Goal: Information Seeking & Learning: Learn about a topic

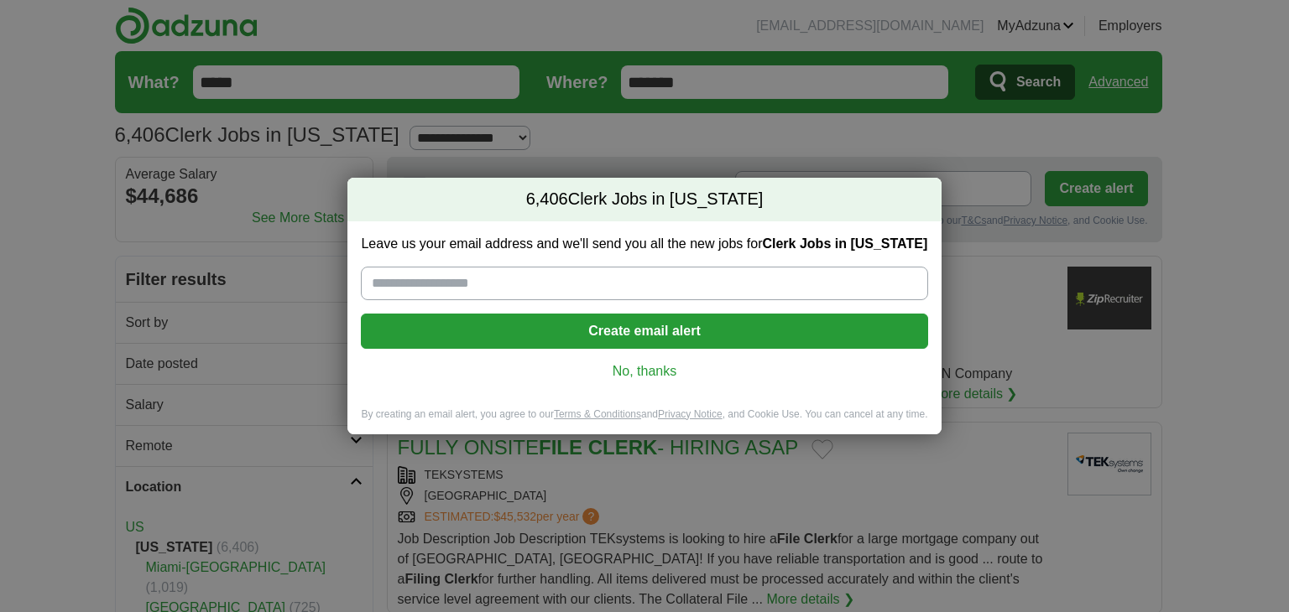
click at [614, 365] on link "No, thanks" at bounding box center [643, 371] width 539 height 18
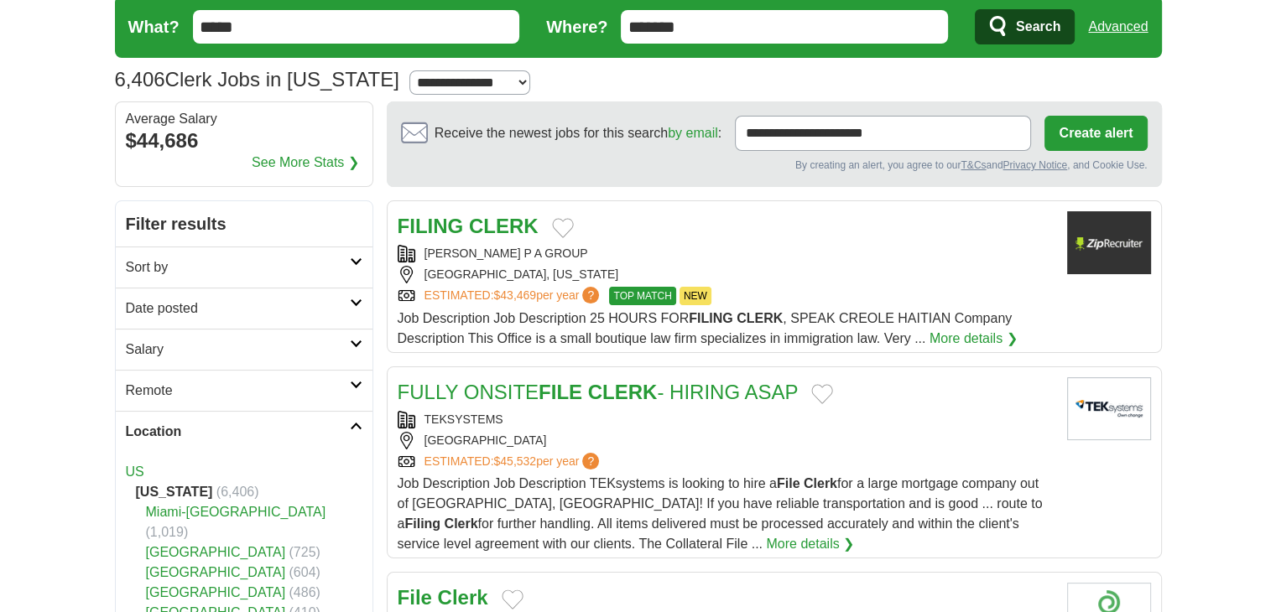
scroll to position [84, 0]
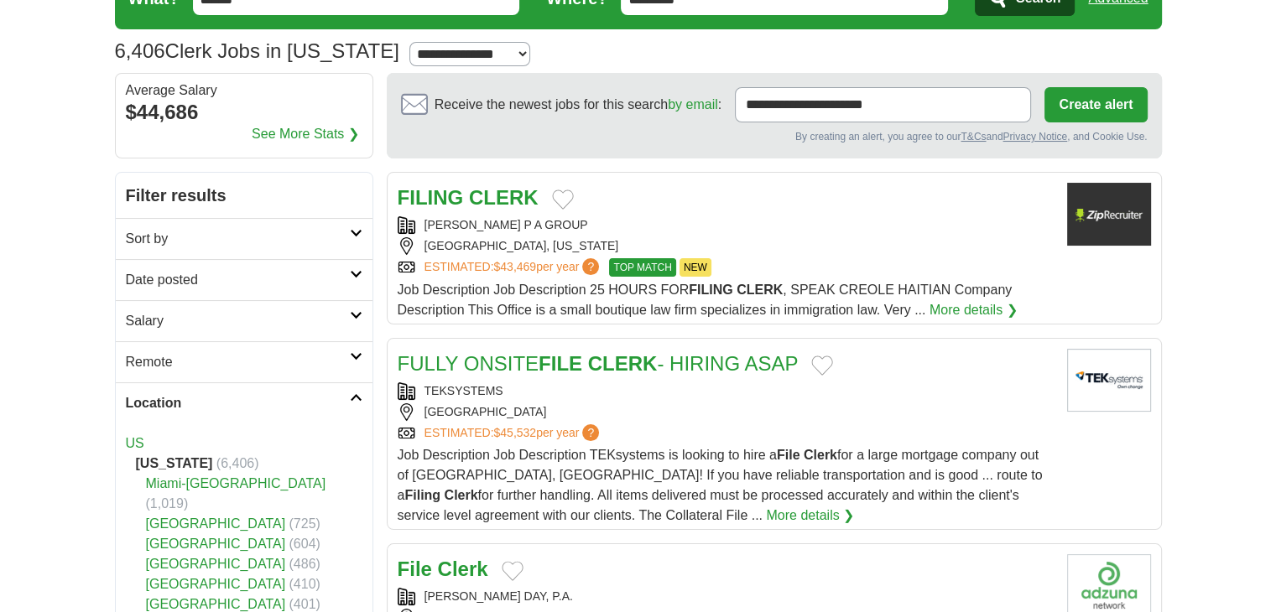
click at [284, 400] on h2 "Location" at bounding box center [238, 403] width 224 height 20
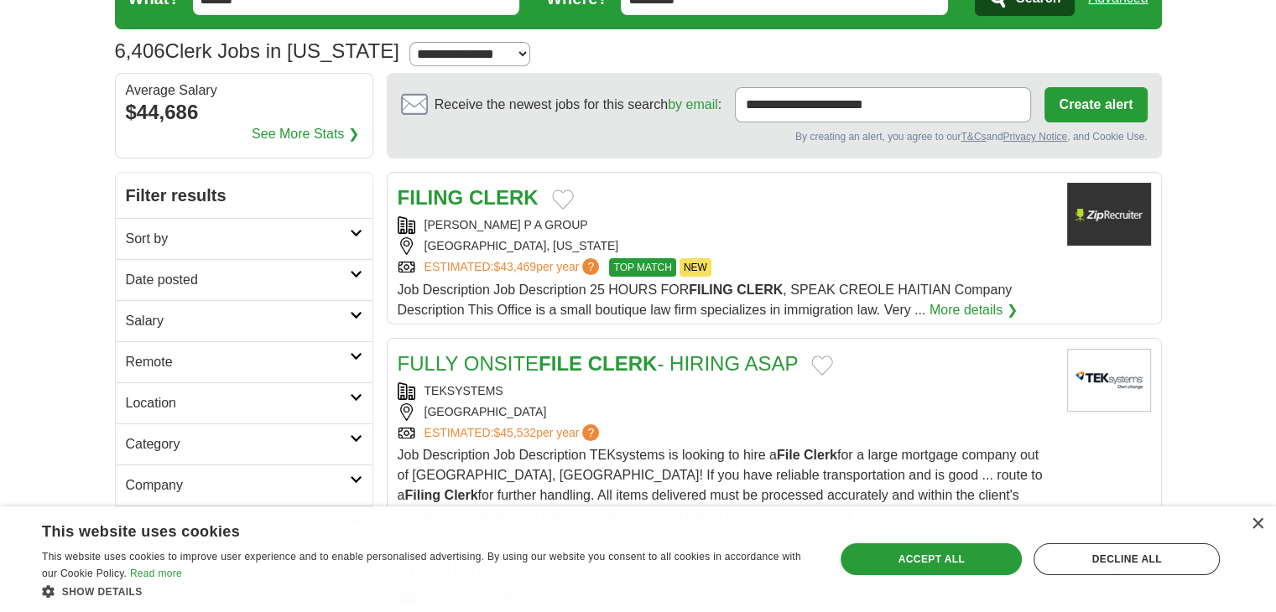
click at [282, 390] on link "Location" at bounding box center [244, 403] width 257 height 41
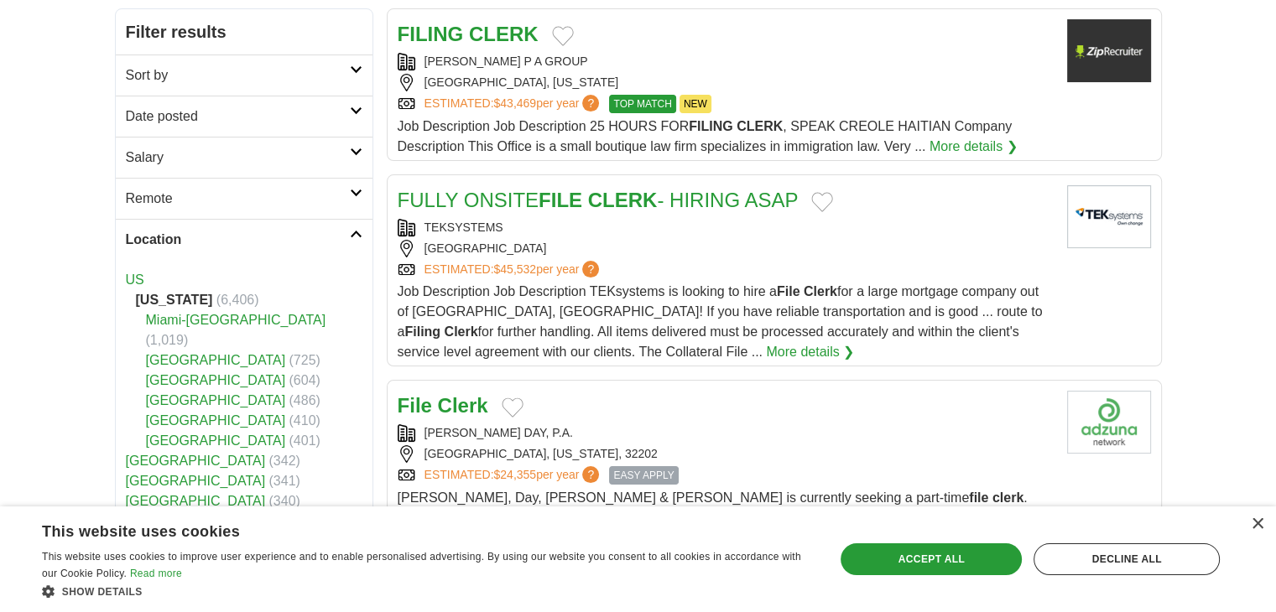
scroll to position [252, 0]
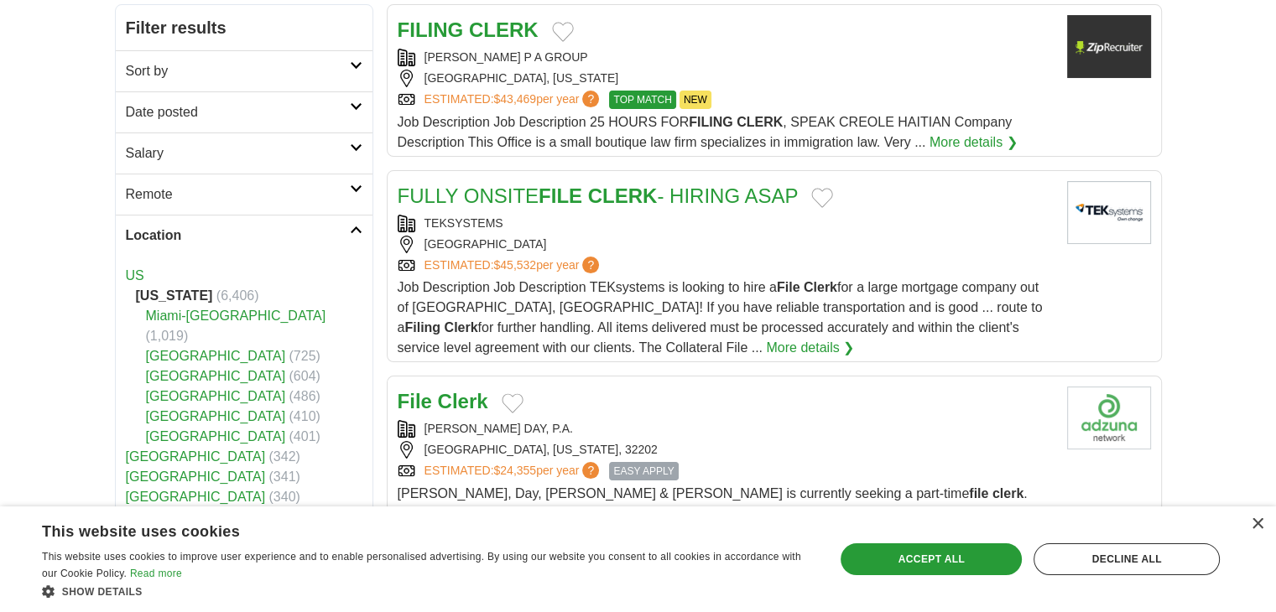
click at [216, 349] on link "[GEOGRAPHIC_DATA]" at bounding box center [216, 356] width 140 height 14
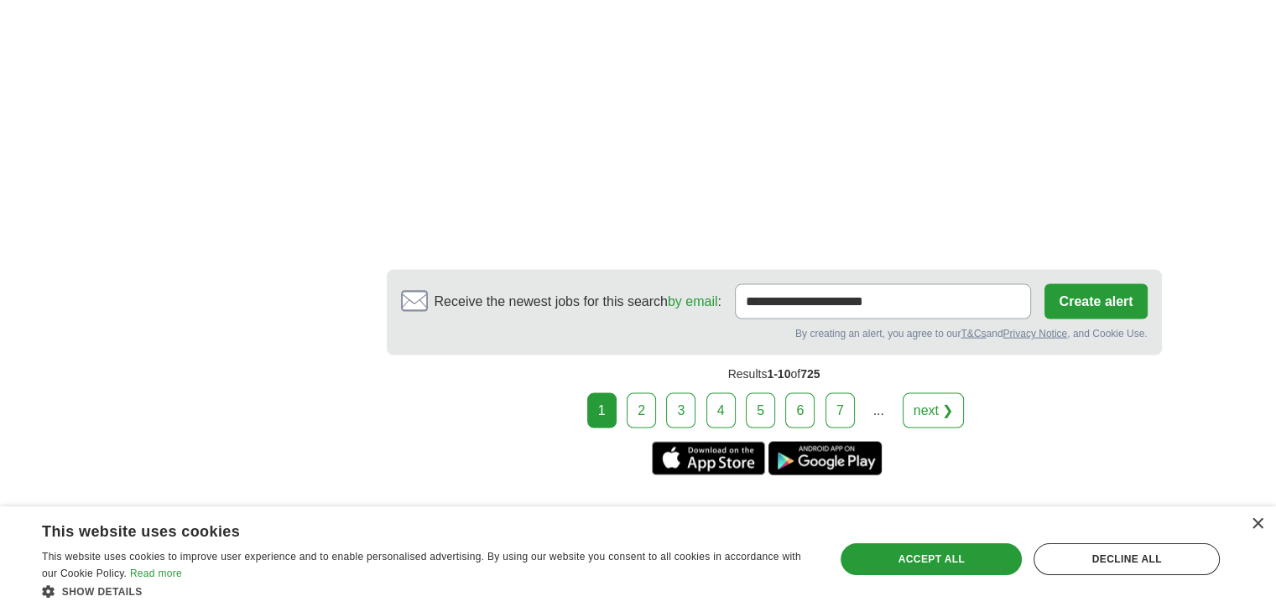
scroll to position [3356, 0]
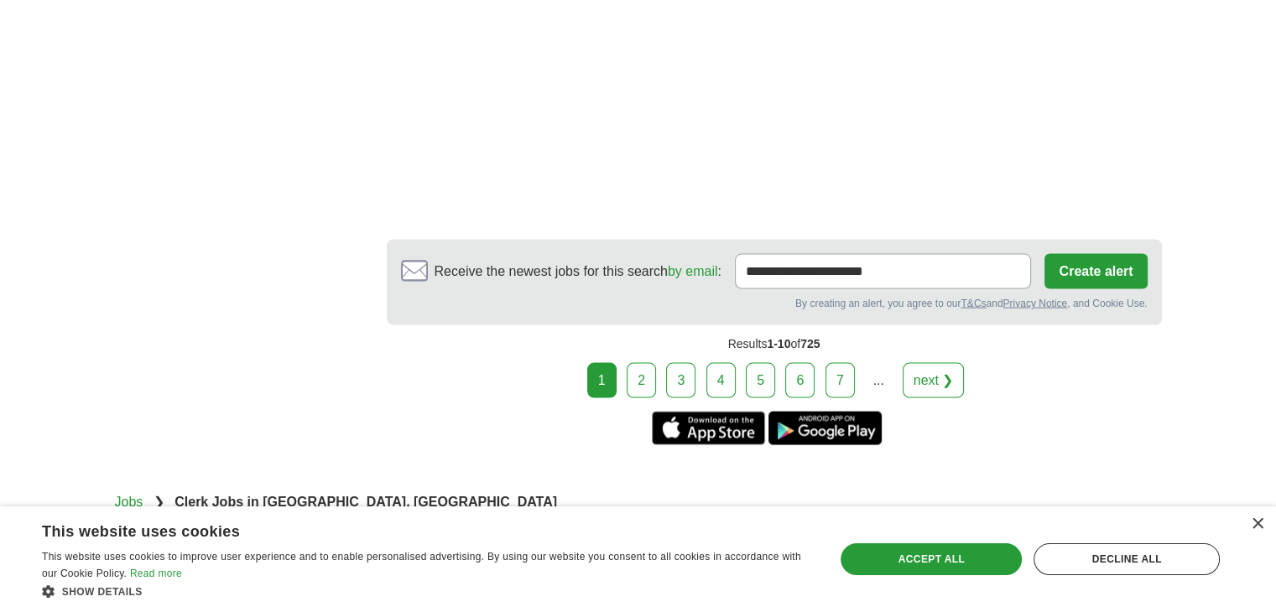
click at [644, 365] on link "2" at bounding box center [641, 380] width 29 height 35
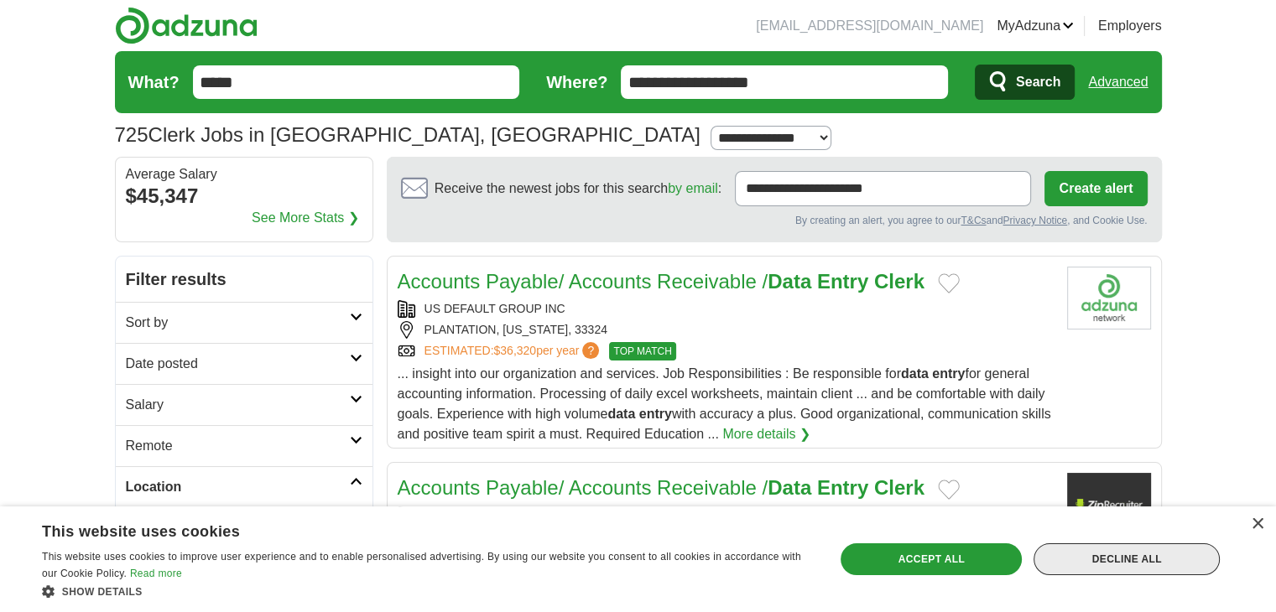
click at [1178, 563] on div "Decline all" at bounding box center [1127, 560] width 186 height 32
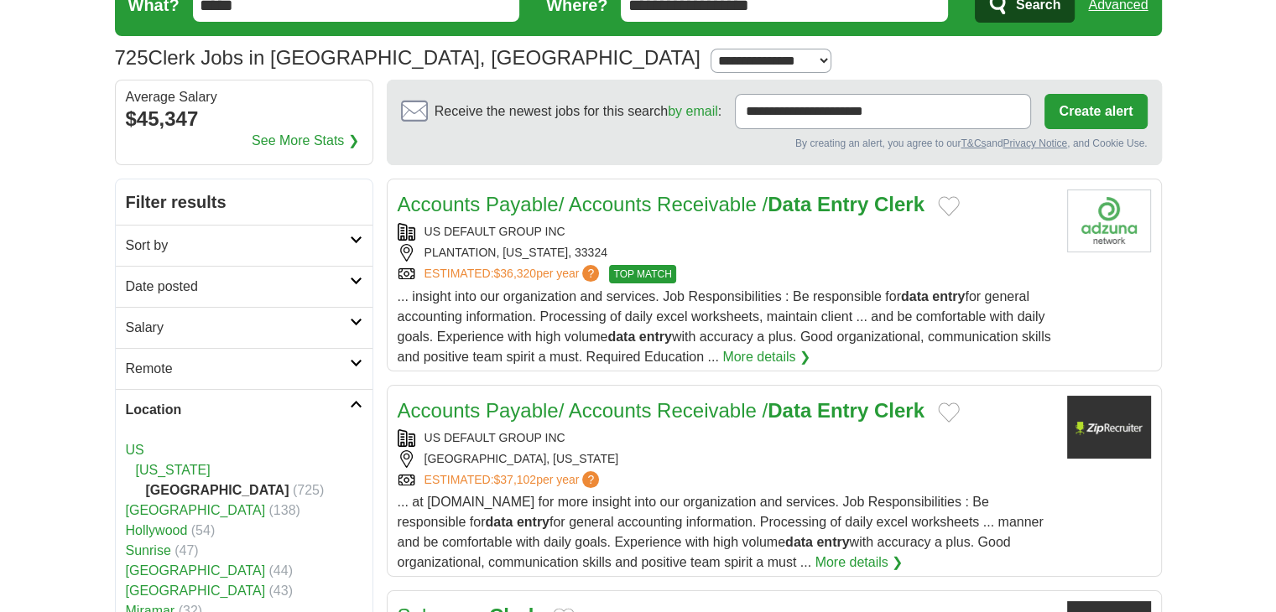
scroll to position [168, 0]
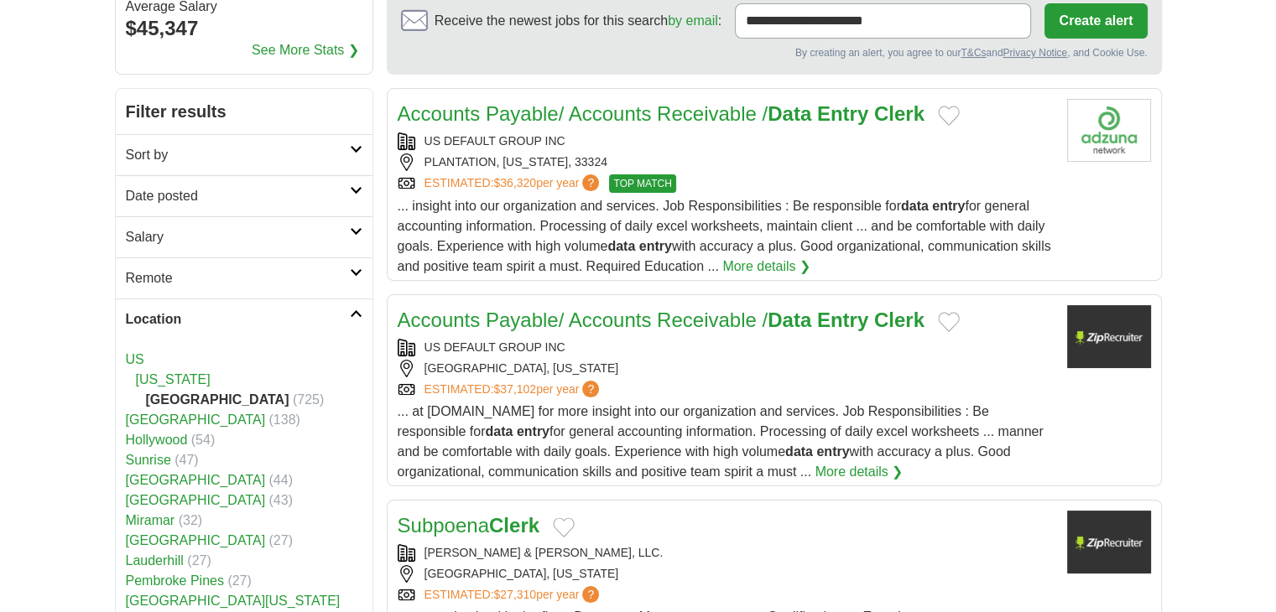
click at [204, 415] on link "[GEOGRAPHIC_DATA]" at bounding box center [196, 420] width 140 height 14
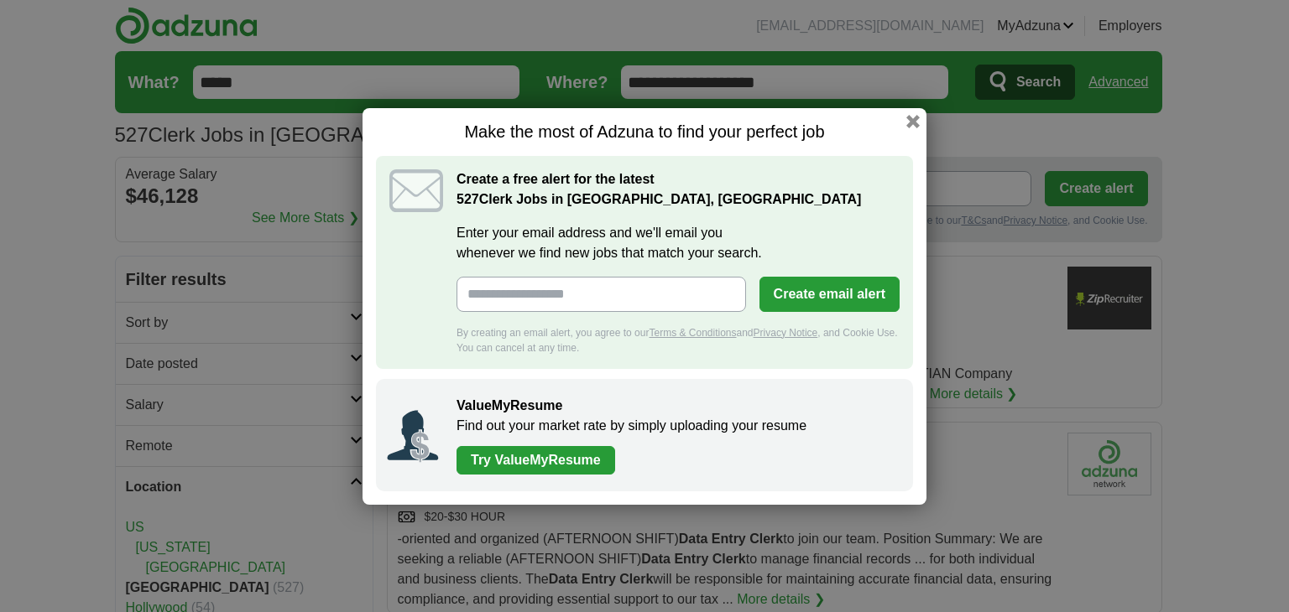
click at [906, 112] on div "Make the most of Adzuna to find your perfect job Create a free alert for the la…" at bounding box center [644, 306] width 564 height 397
click at [909, 119] on button "button" at bounding box center [913, 121] width 18 height 18
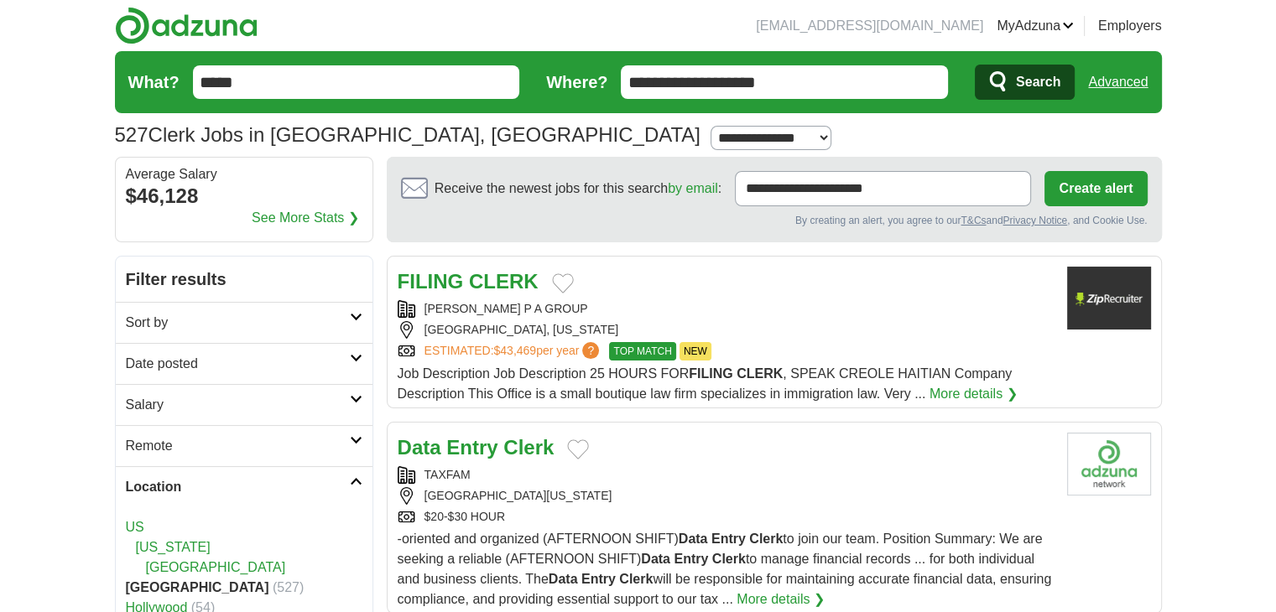
click at [711, 134] on select "**********" at bounding box center [771, 138] width 121 height 24
select select "*"
click at [711, 126] on select "**********" at bounding box center [771, 138] width 121 height 24
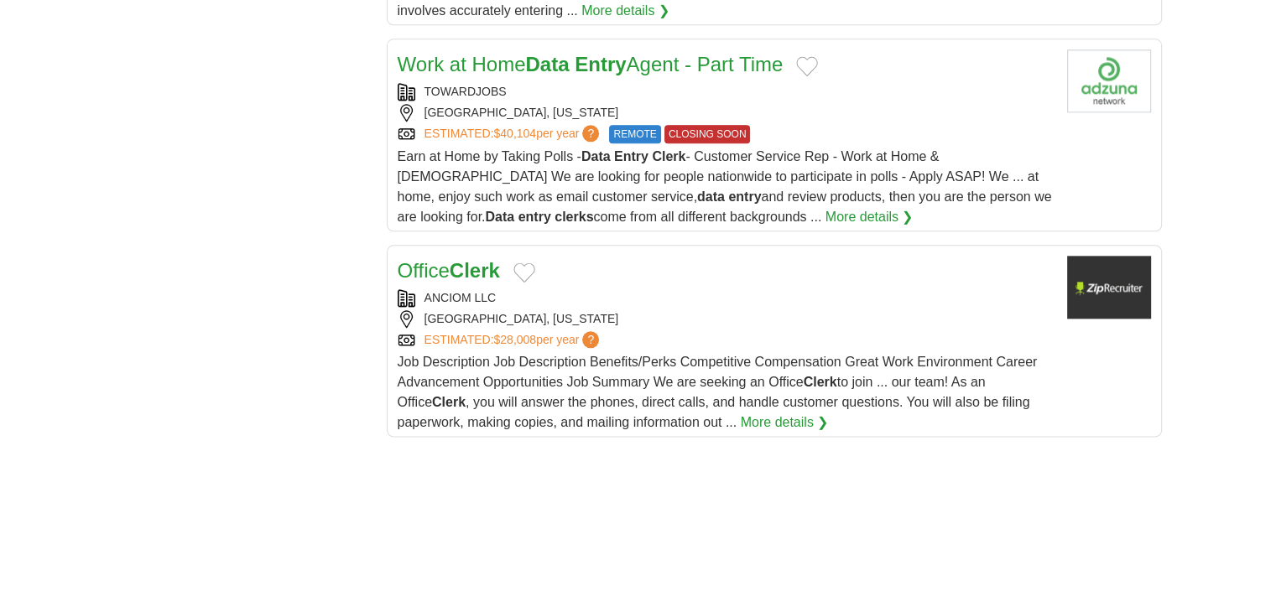
scroll to position [2014, 0]
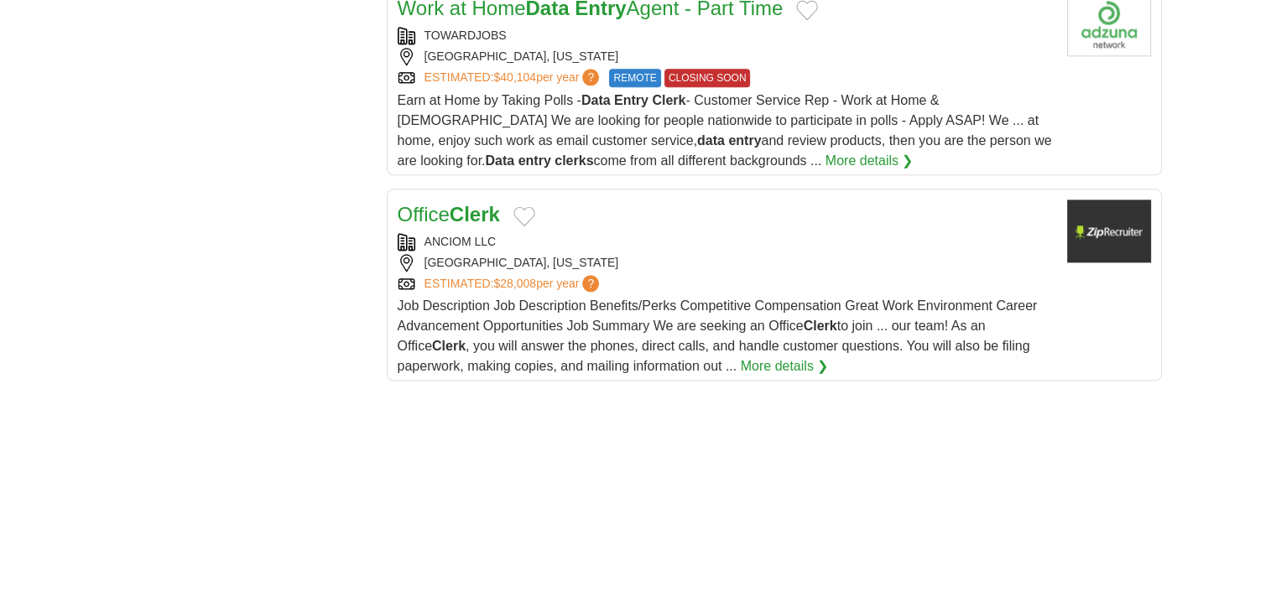
click at [705, 233] on div "ANCIOM LLC FORT LAUDERDALE, FLORIDA ESTIMATED: $28,008 per year ?" at bounding box center [726, 263] width 656 height 60
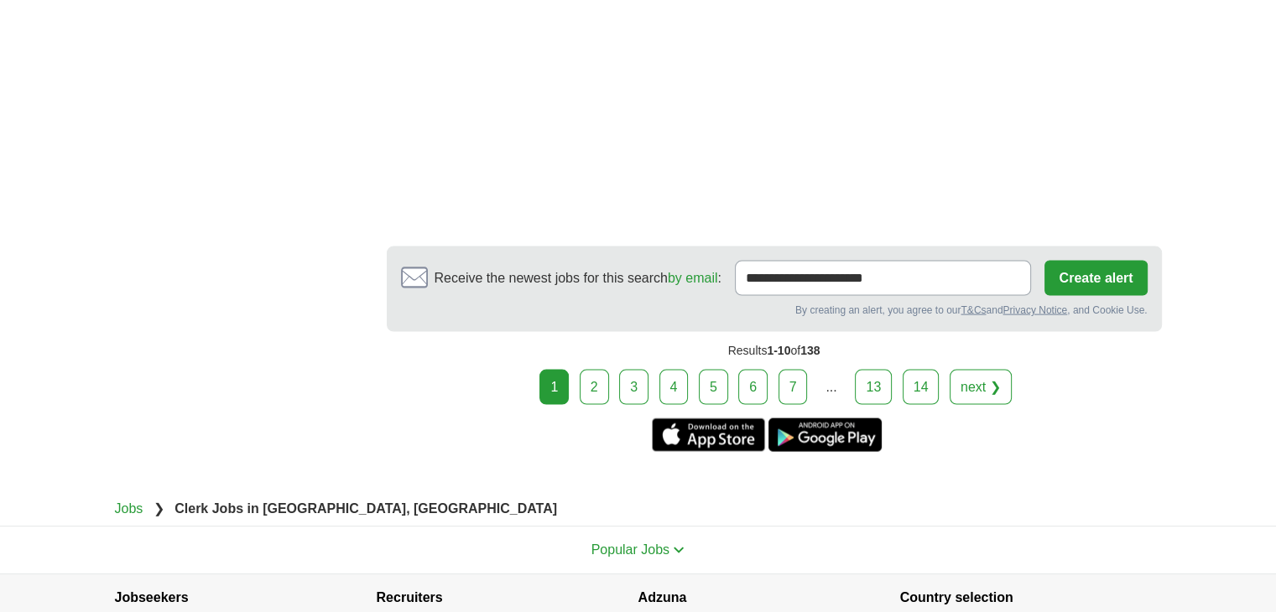
scroll to position [3440, 0]
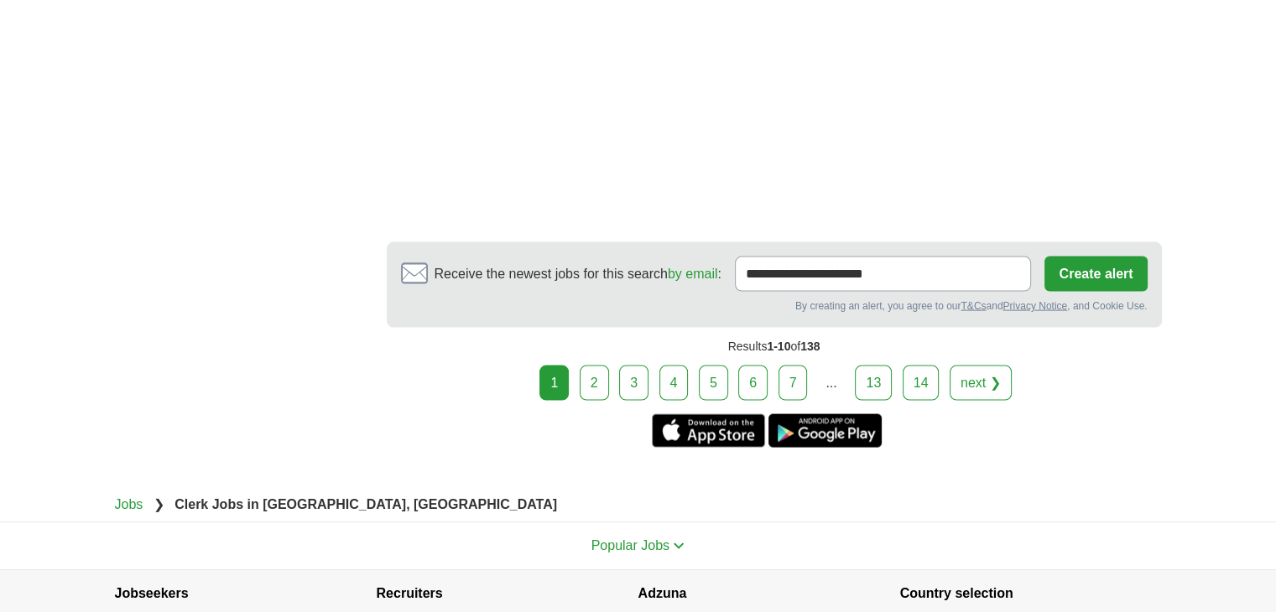
click at [592, 366] on link "2" at bounding box center [594, 383] width 29 height 35
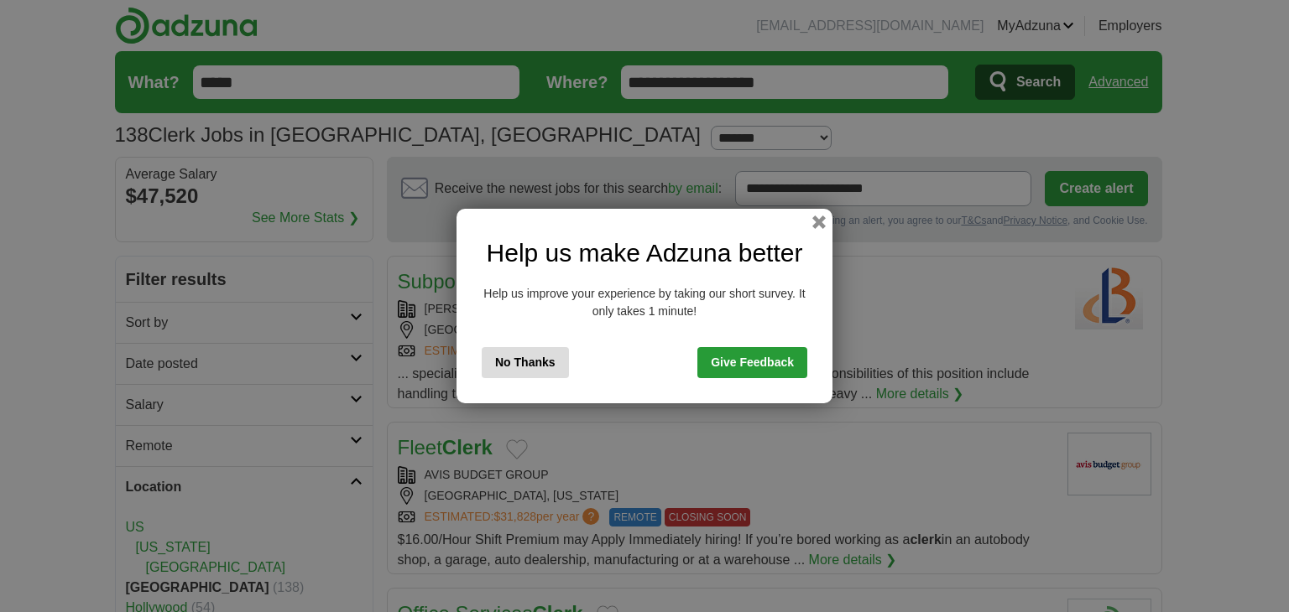
click at [529, 361] on button "No Thanks" at bounding box center [525, 362] width 87 height 31
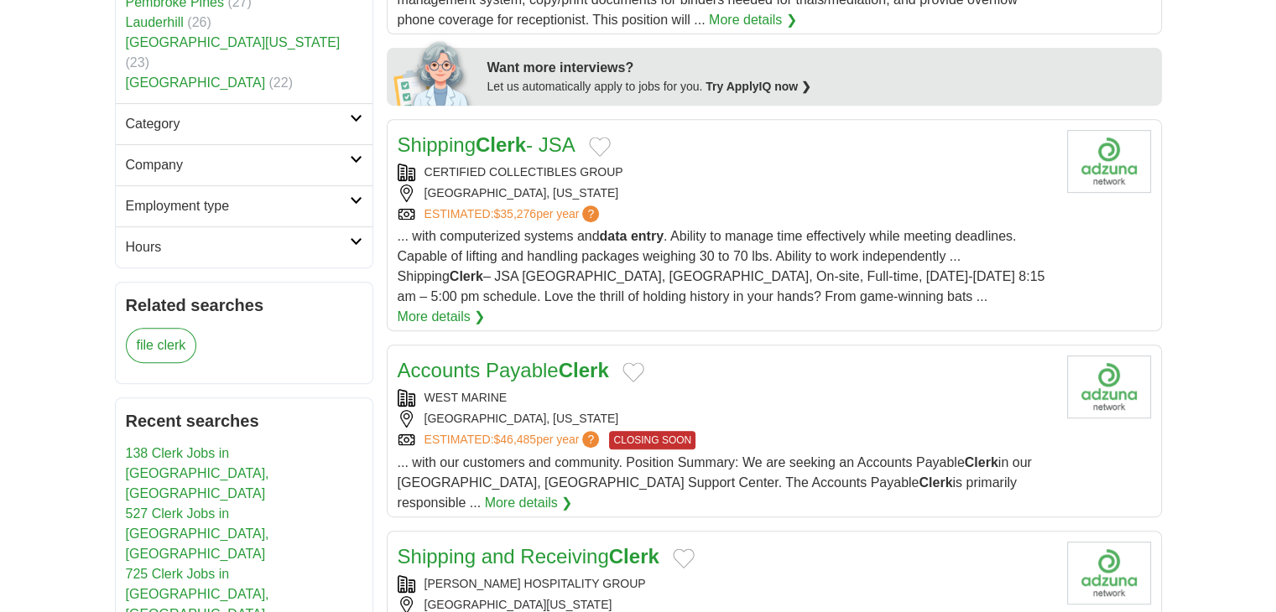
scroll to position [755, 0]
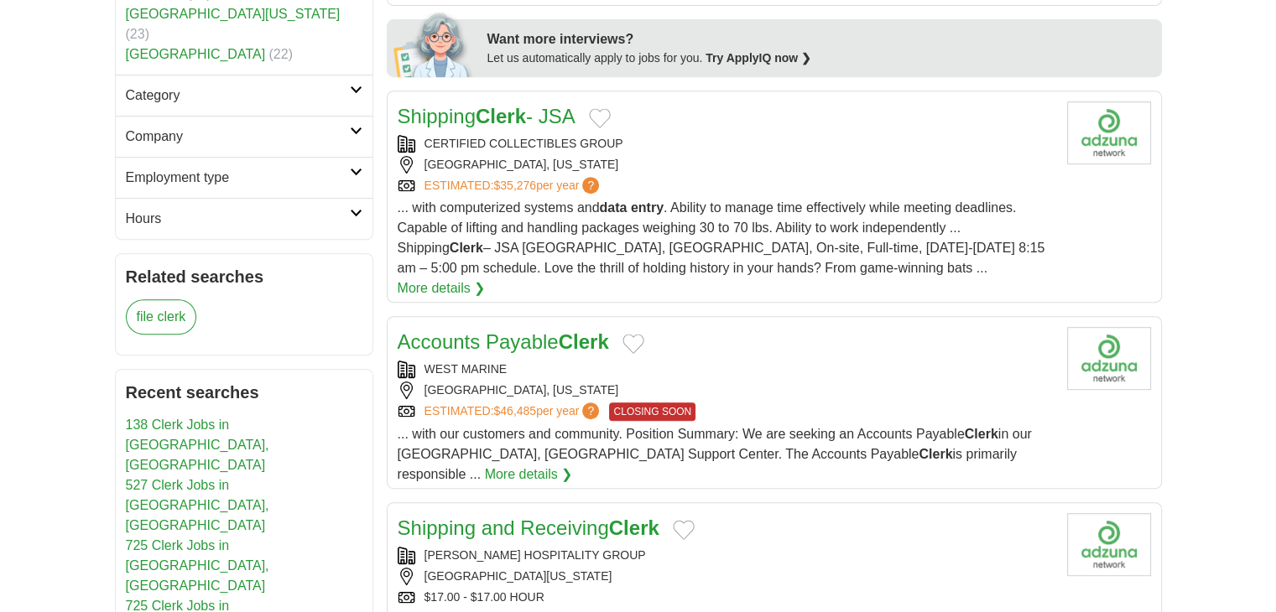
click at [576, 331] on strong "Clerk" at bounding box center [584, 342] width 50 height 23
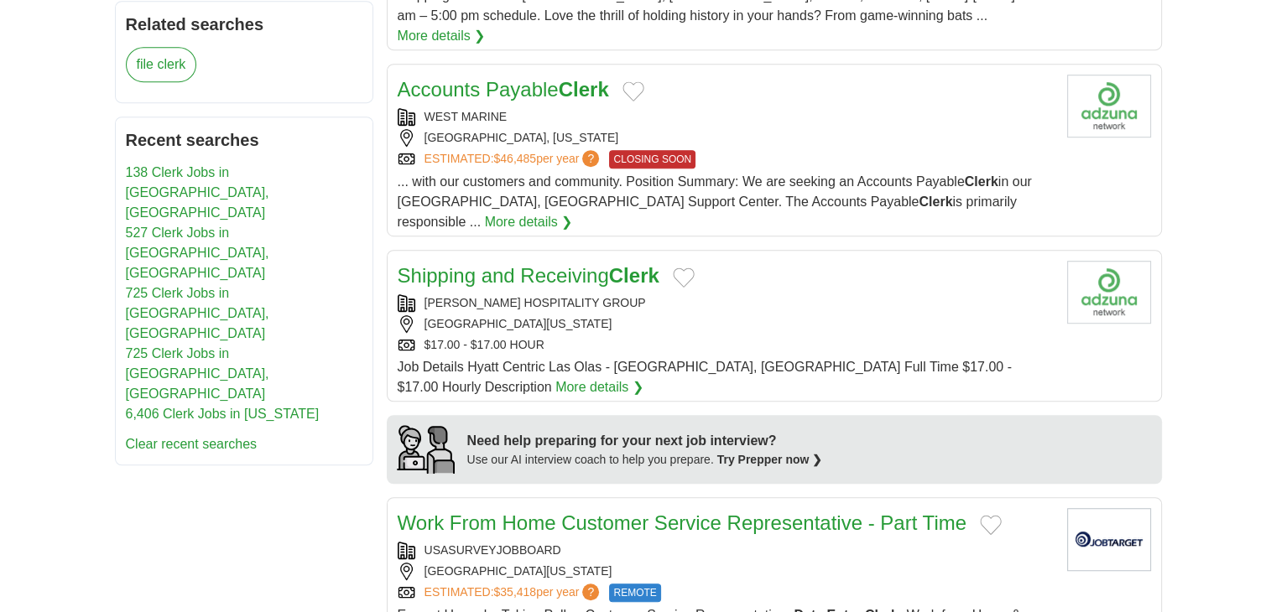
scroll to position [1007, 0]
click at [547, 265] on link "Shipping and Receiving Clerk" at bounding box center [529, 276] width 262 height 23
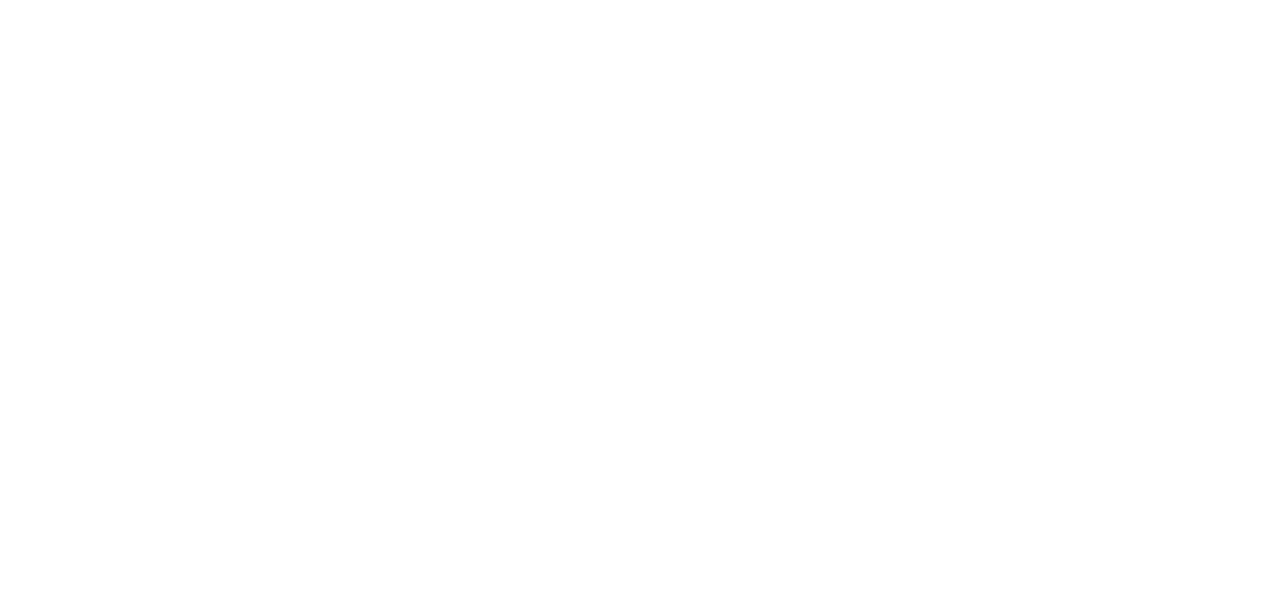
scroll to position [3248, 0]
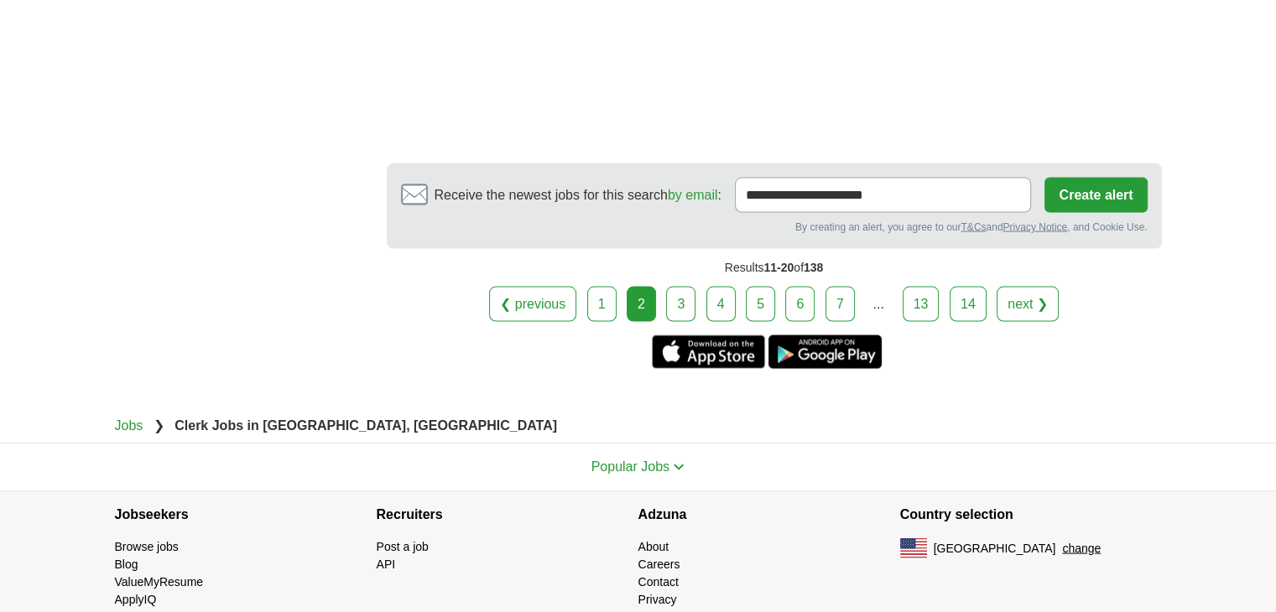
click at [687, 287] on link "3" at bounding box center [680, 304] width 29 height 35
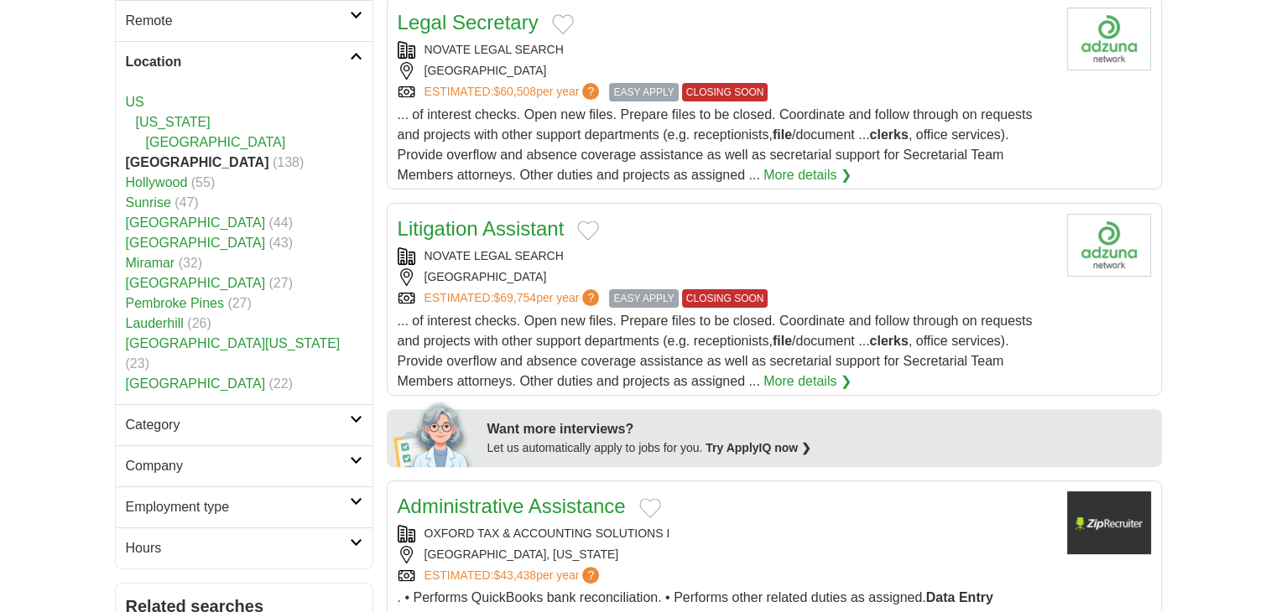
scroll to position [671, 0]
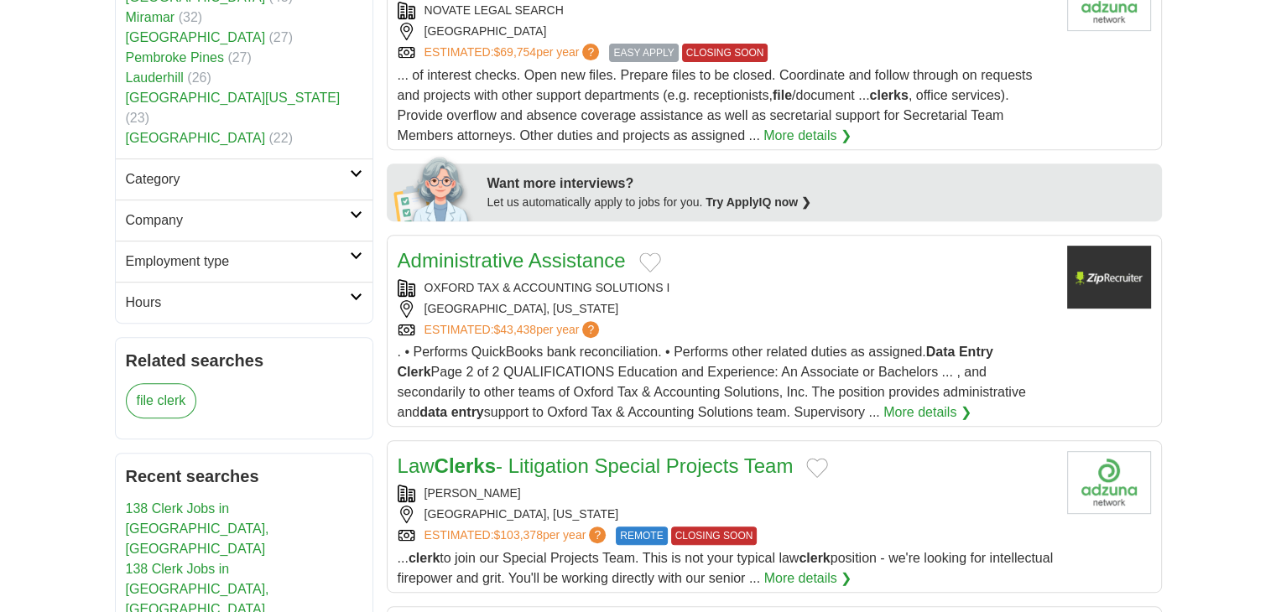
click at [498, 253] on link "Administrative Assistance" at bounding box center [512, 260] width 228 height 23
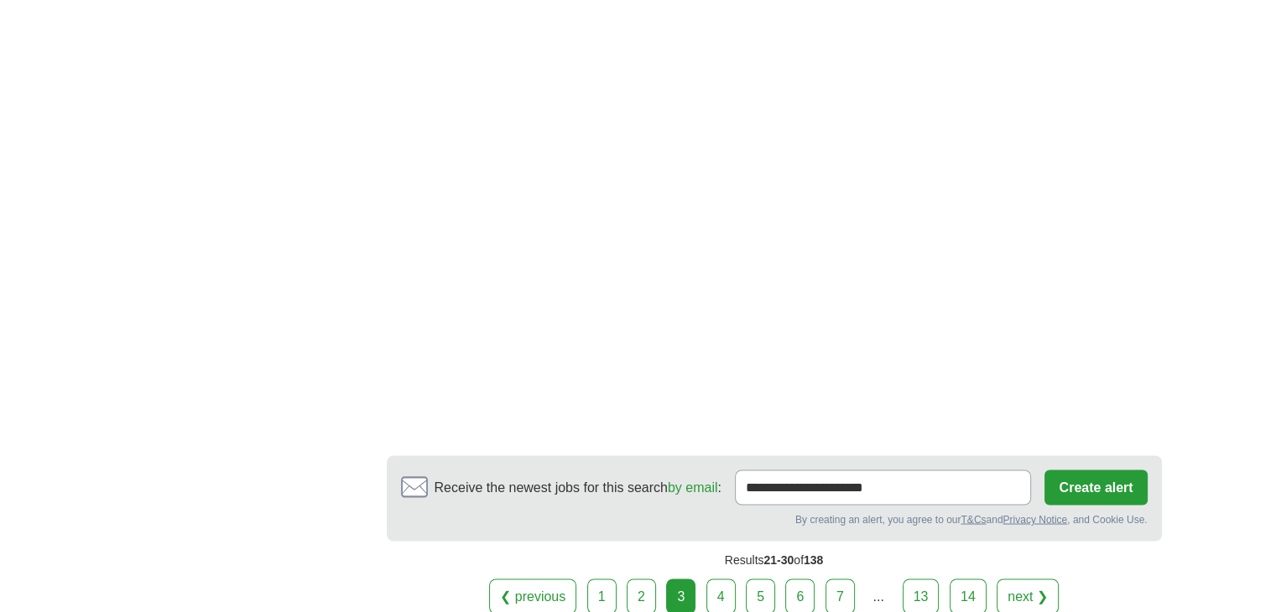
scroll to position [3020, 0]
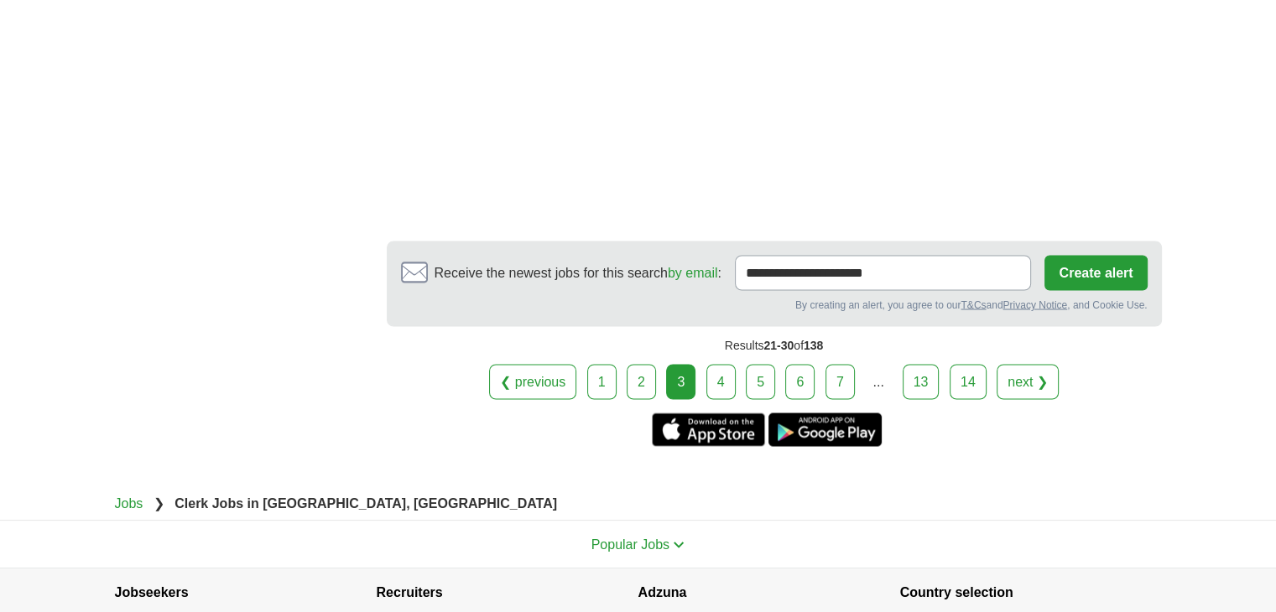
click at [731, 379] on link "4" at bounding box center [720, 381] width 29 height 35
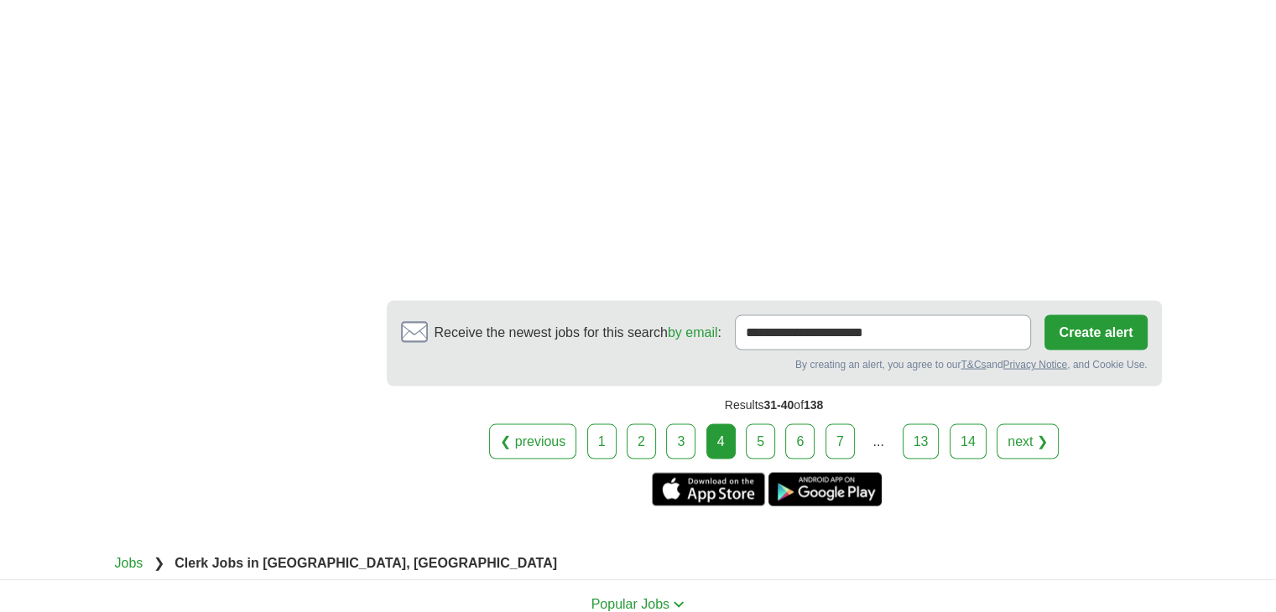
scroll to position [3272, 0]
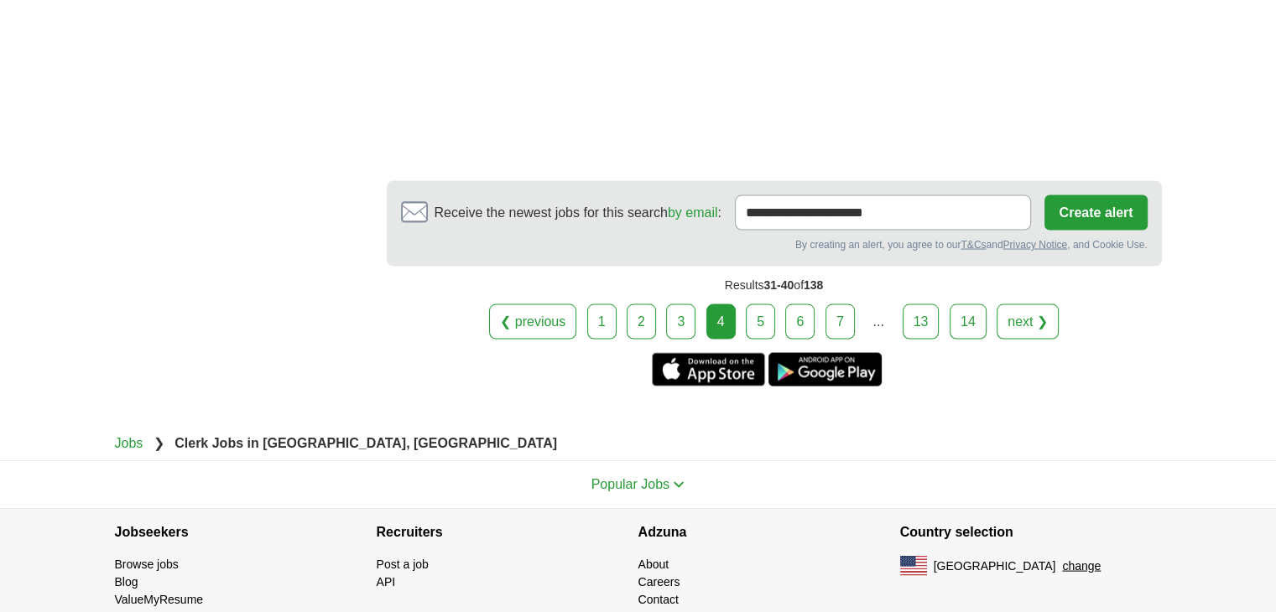
click at [771, 320] on link "5" at bounding box center [760, 322] width 29 height 35
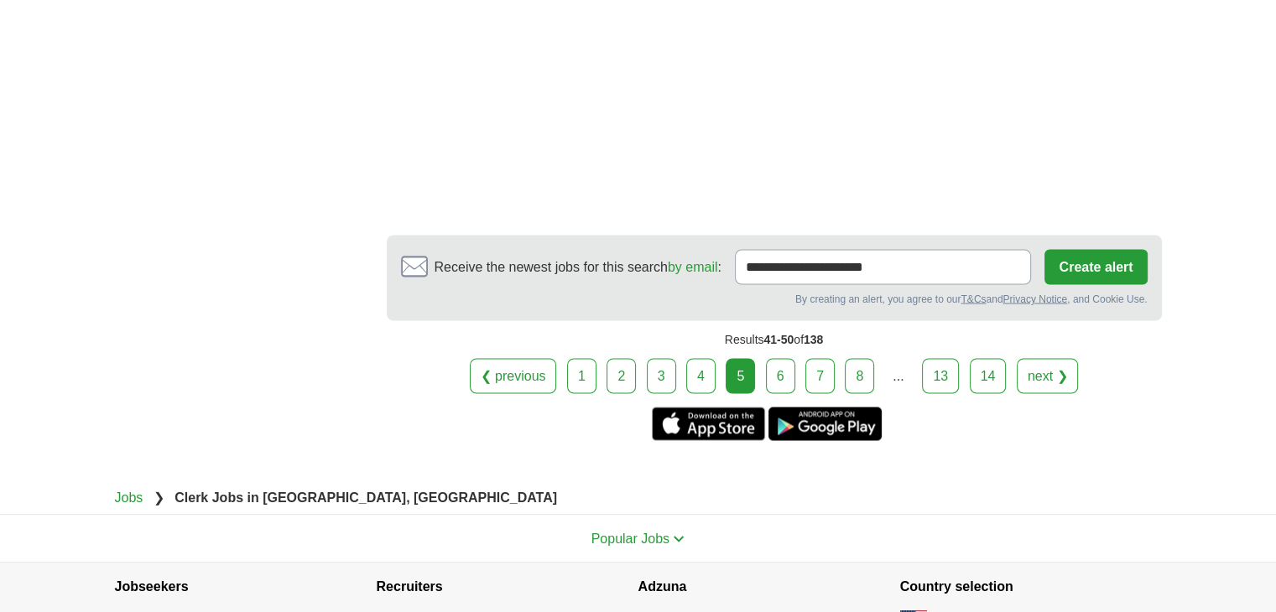
scroll to position [3020, 0]
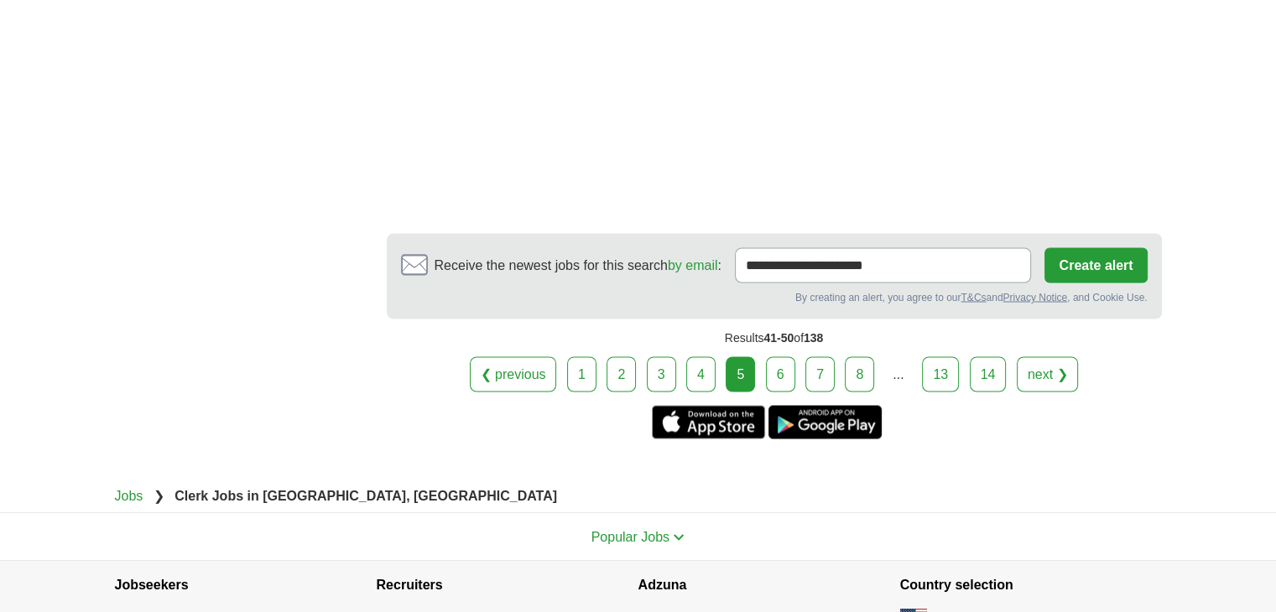
click at [769, 392] on link "6" at bounding box center [780, 374] width 29 height 35
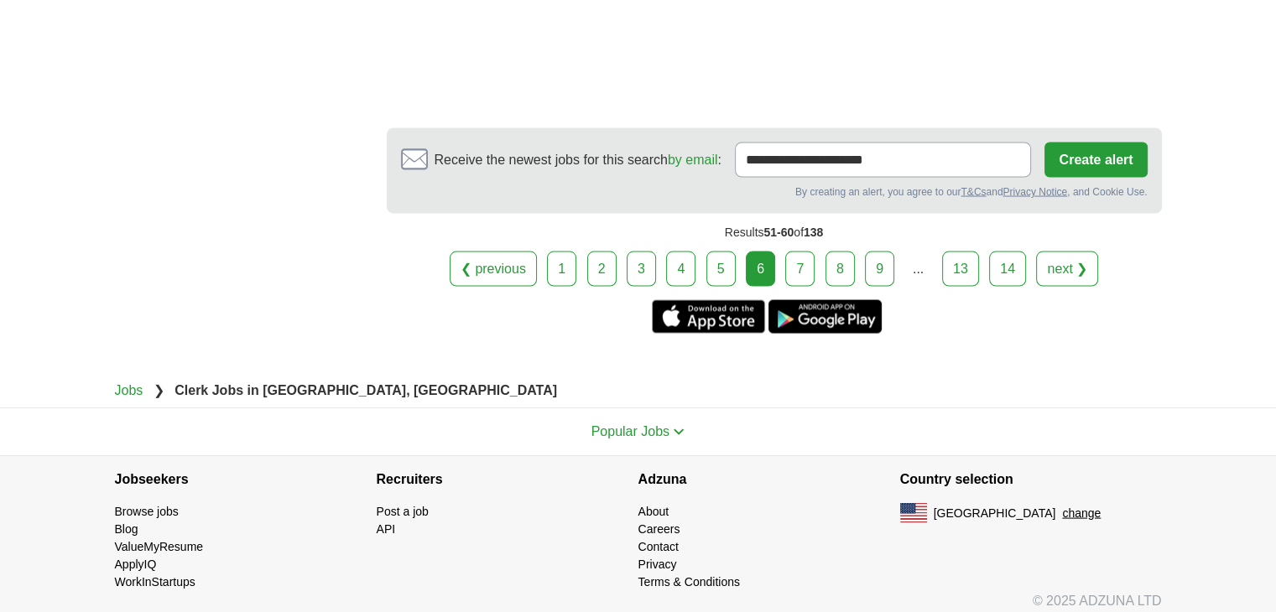
scroll to position [3249, 0]
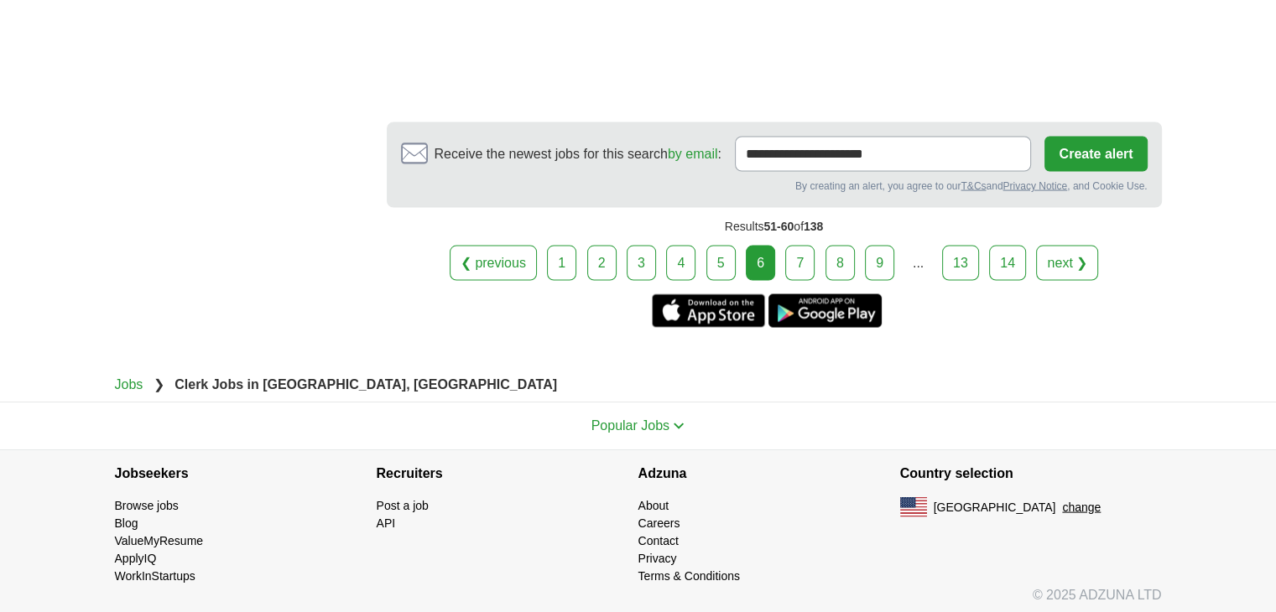
click at [793, 253] on link "7" at bounding box center [799, 263] width 29 height 35
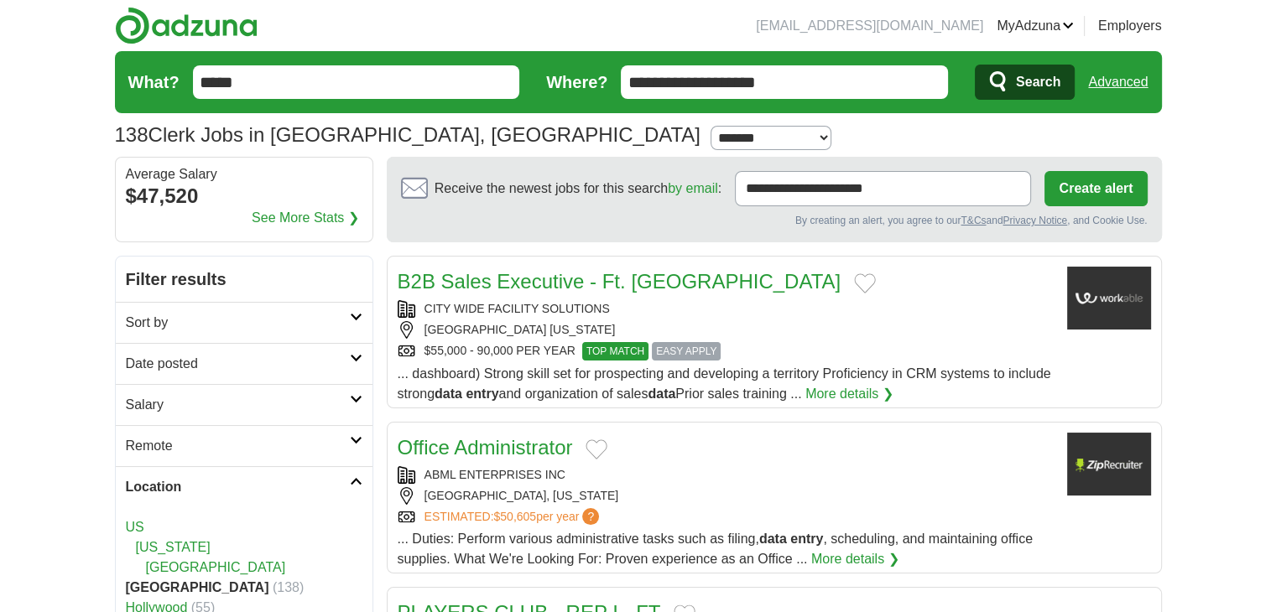
click at [329, 75] on input "*****" at bounding box center [356, 82] width 327 height 34
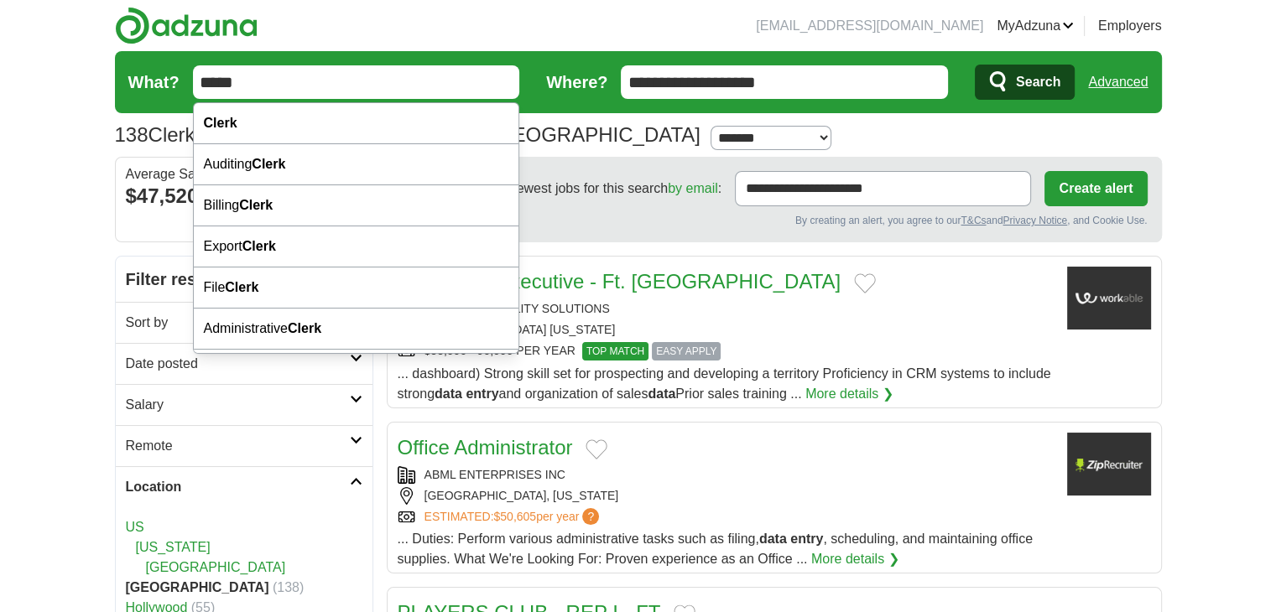
drag, startPoint x: 329, startPoint y: 75, endPoint x: 190, endPoint y: 100, distance: 141.5
click at [190, 100] on form "**********" at bounding box center [638, 82] width 1047 height 62
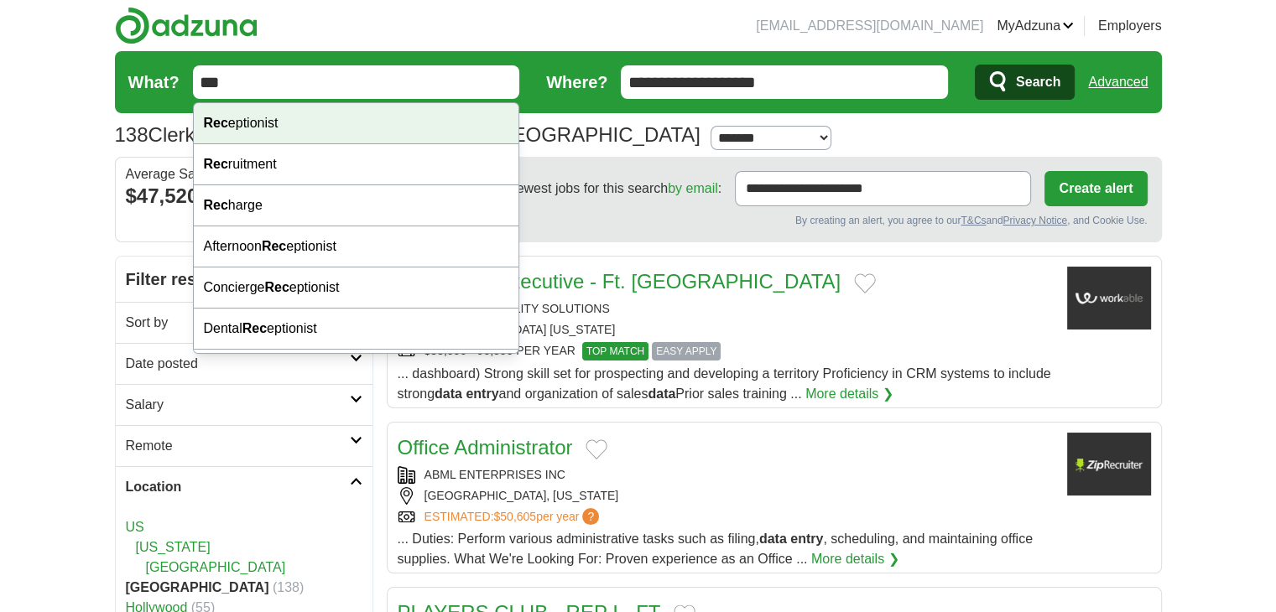
click at [315, 128] on div "Rec eptionist" at bounding box center [357, 123] width 326 height 41
type input "**********"
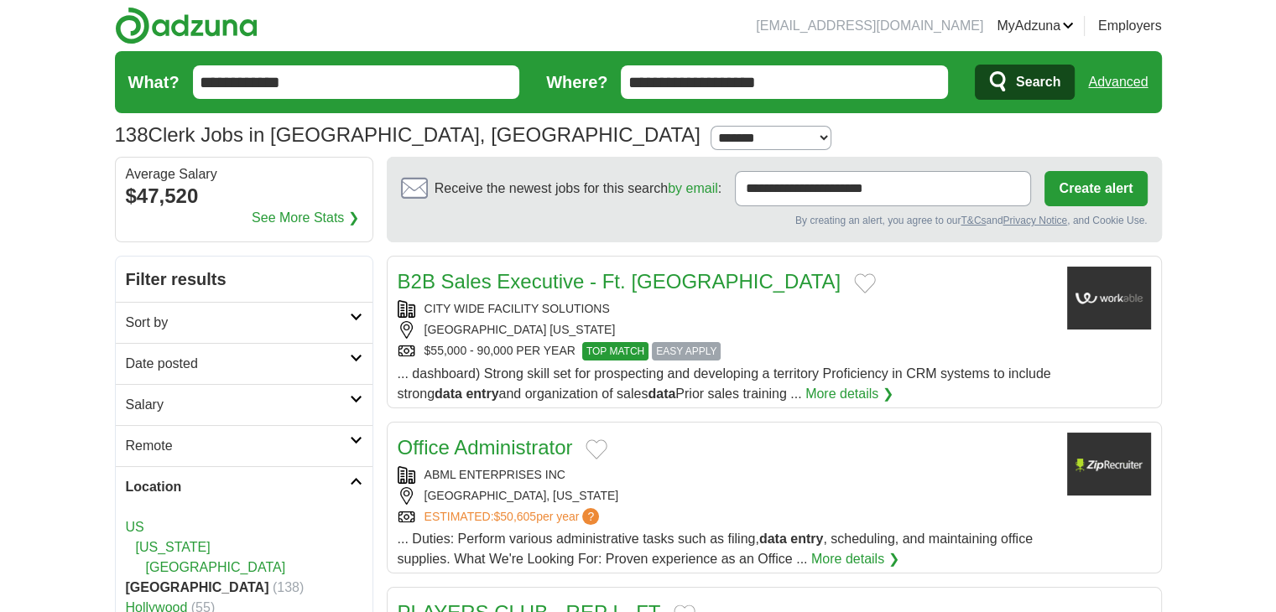
click at [1036, 86] on span "Search" at bounding box center [1038, 82] width 44 height 34
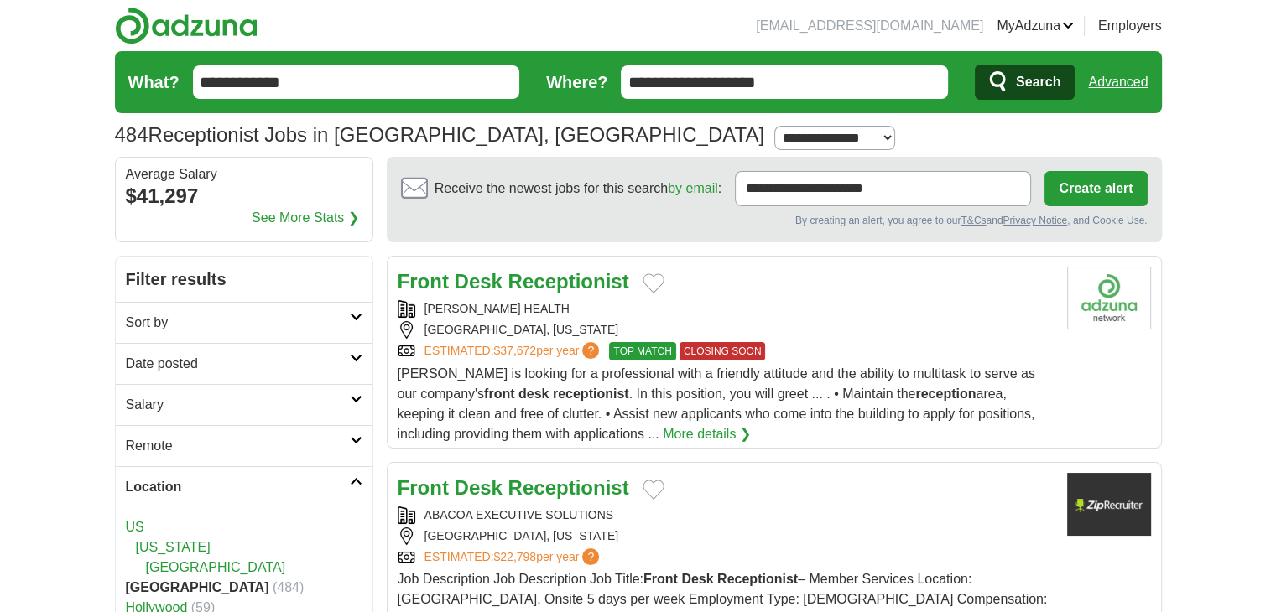
click at [521, 273] on strong "Receptionist" at bounding box center [568, 281] width 121 height 23
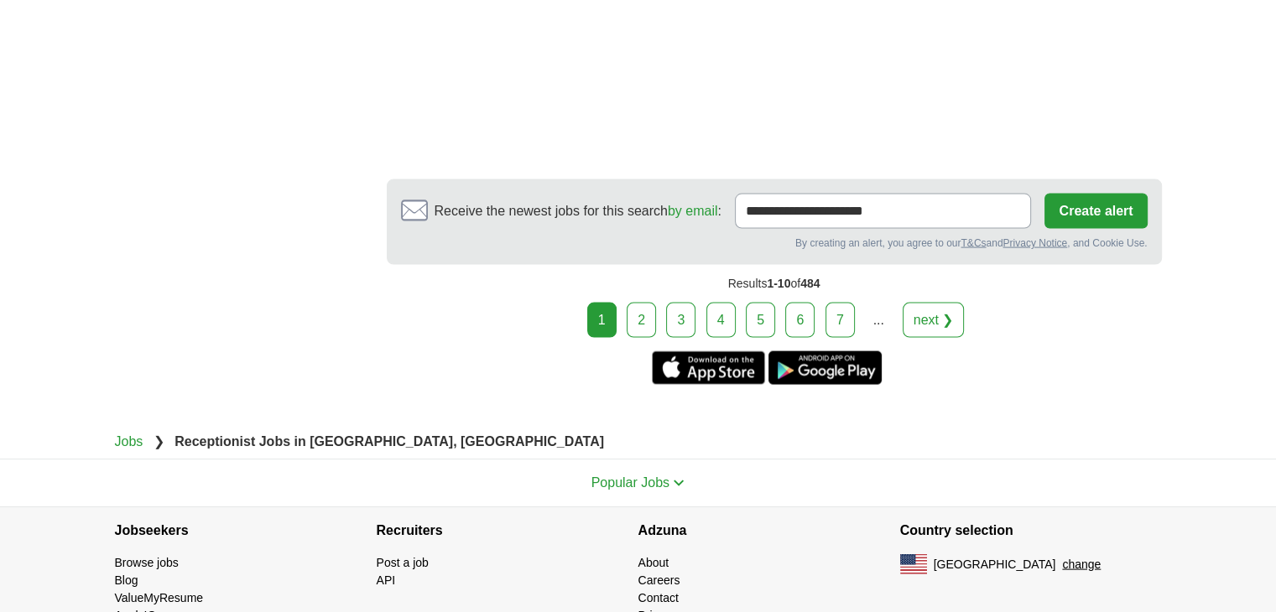
scroll to position [3440, 0]
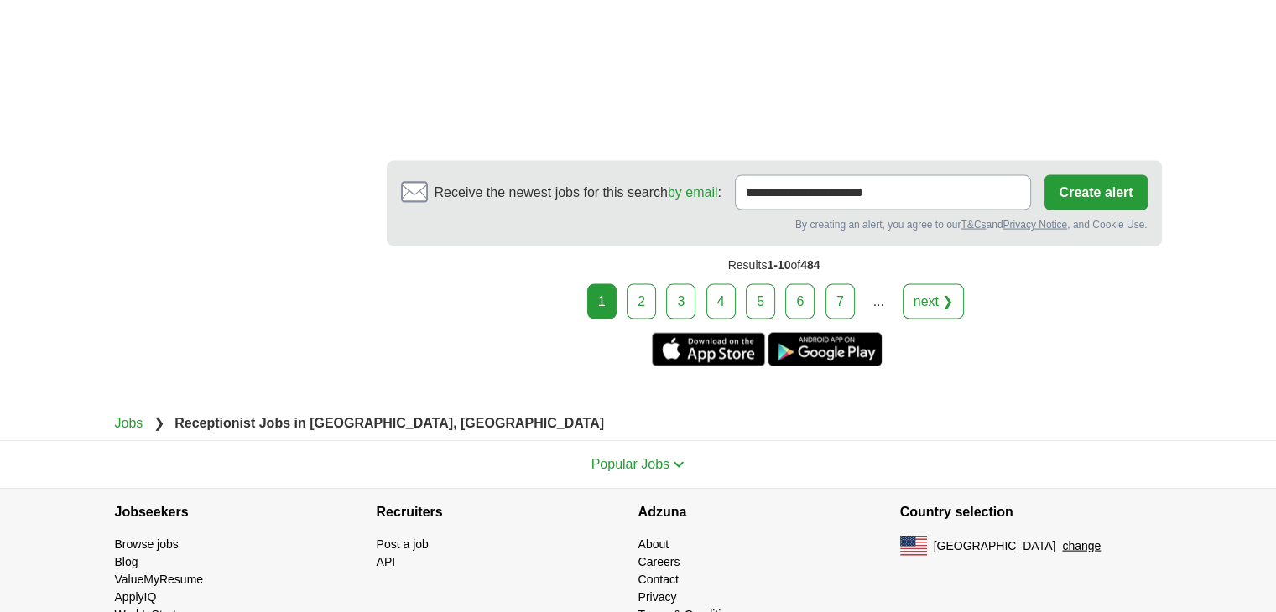
click at [635, 295] on link "2" at bounding box center [641, 301] width 29 height 35
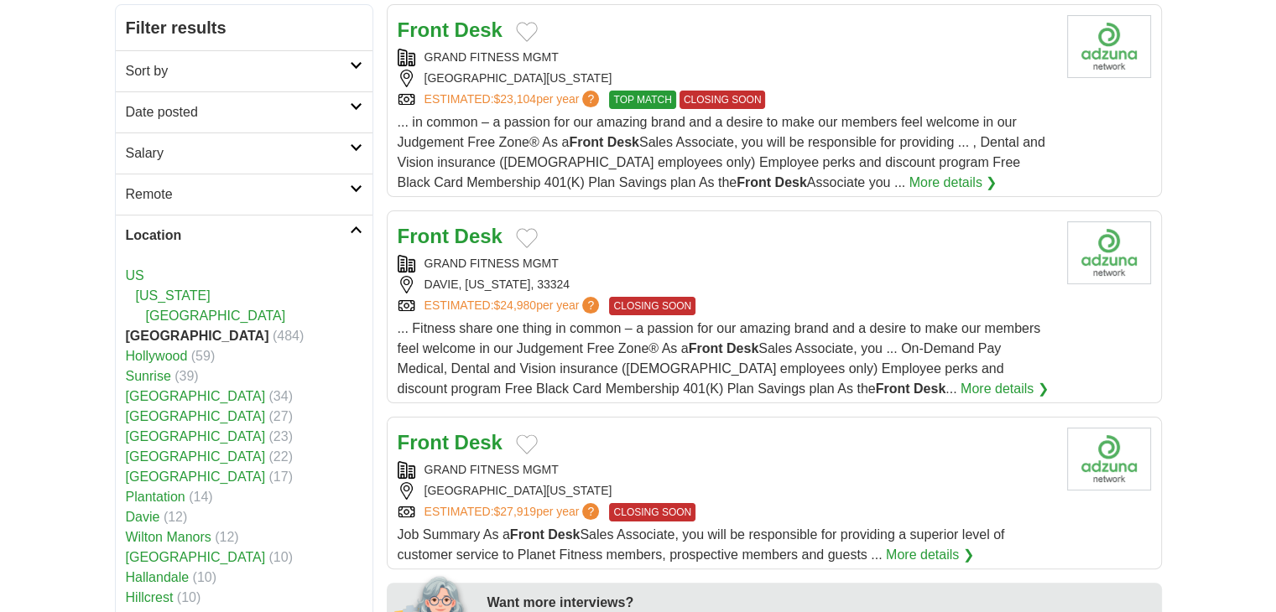
scroll to position [336, 0]
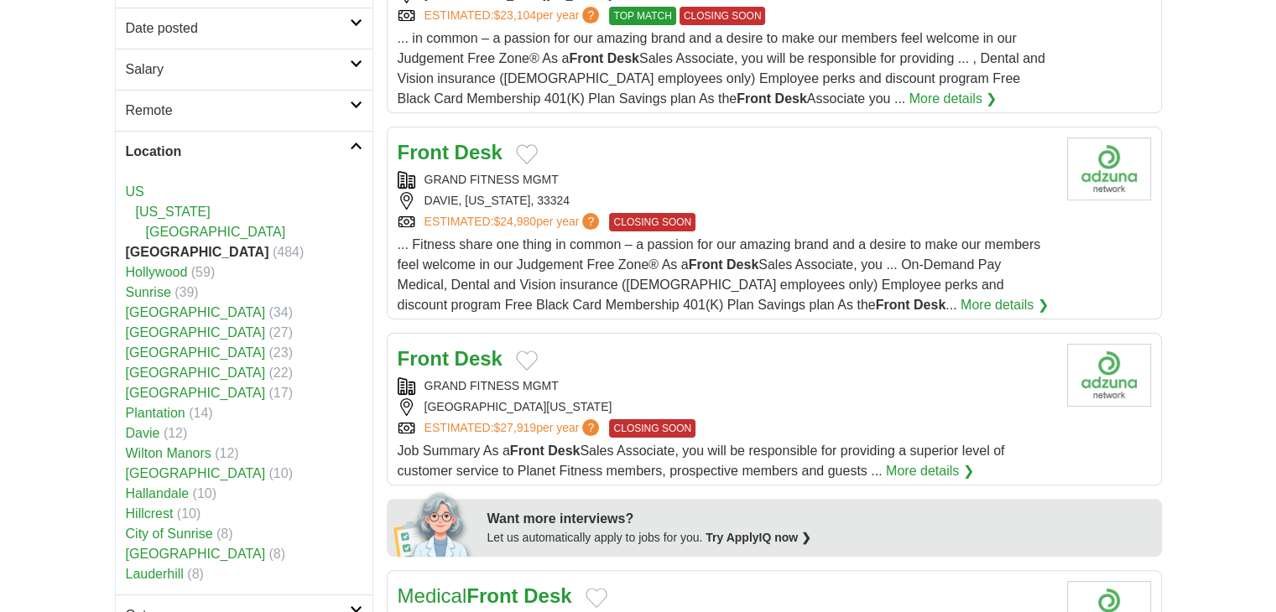
click at [158, 292] on link "Sunrise" at bounding box center [148, 292] width 45 height 14
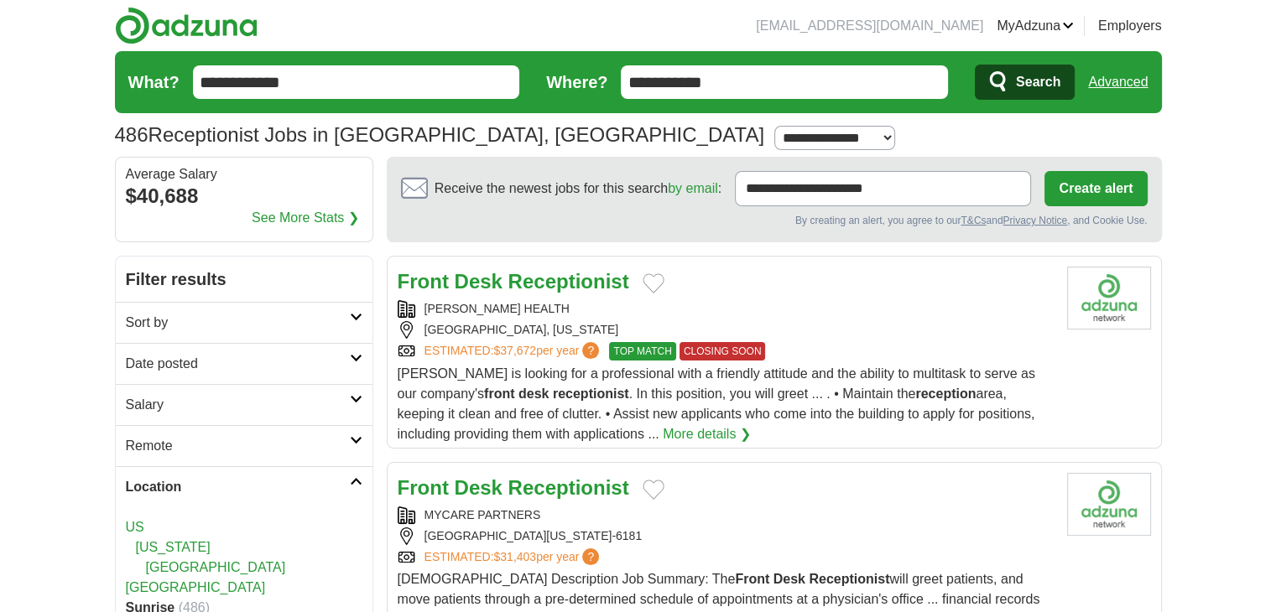
click at [774, 132] on select "**********" at bounding box center [834, 138] width 121 height 24
select select "*"
click at [774, 126] on select "**********" at bounding box center [834, 138] width 121 height 24
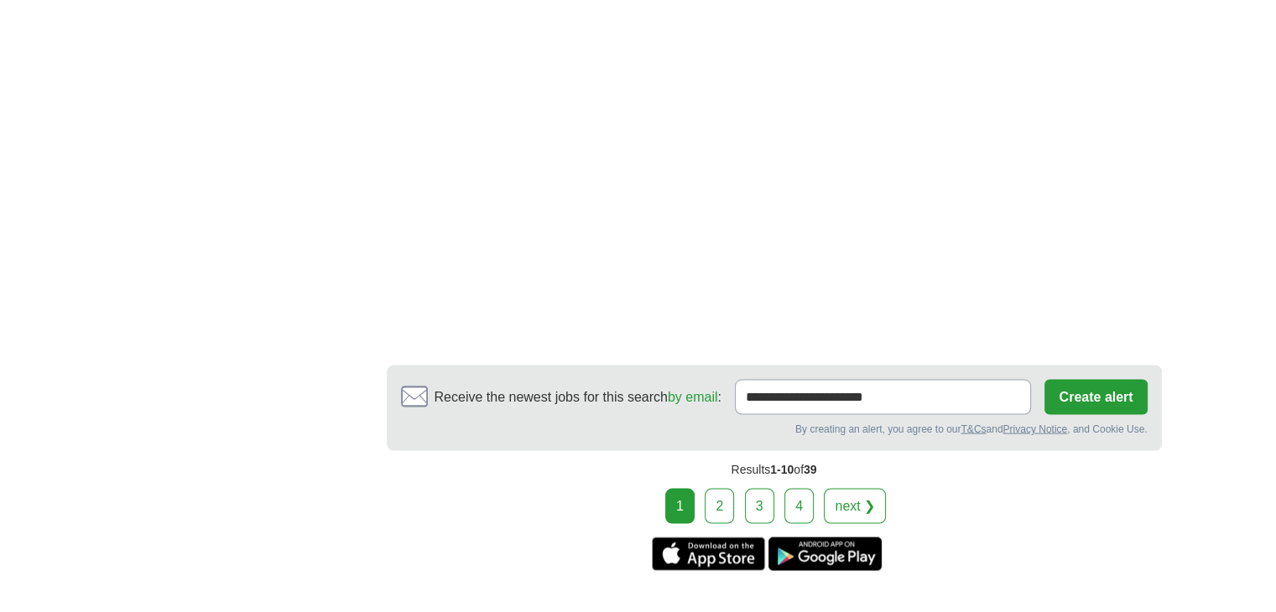
scroll to position [3356, 0]
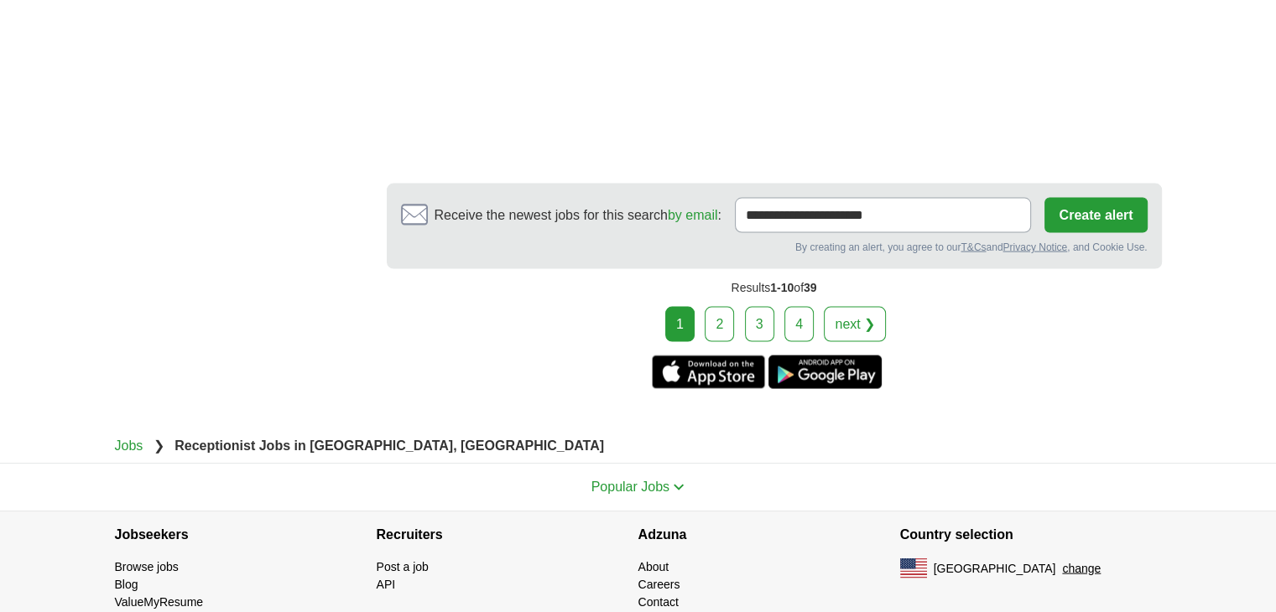
click at [722, 326] on link "2" at bounding box center [719, 324] width 29 height 35
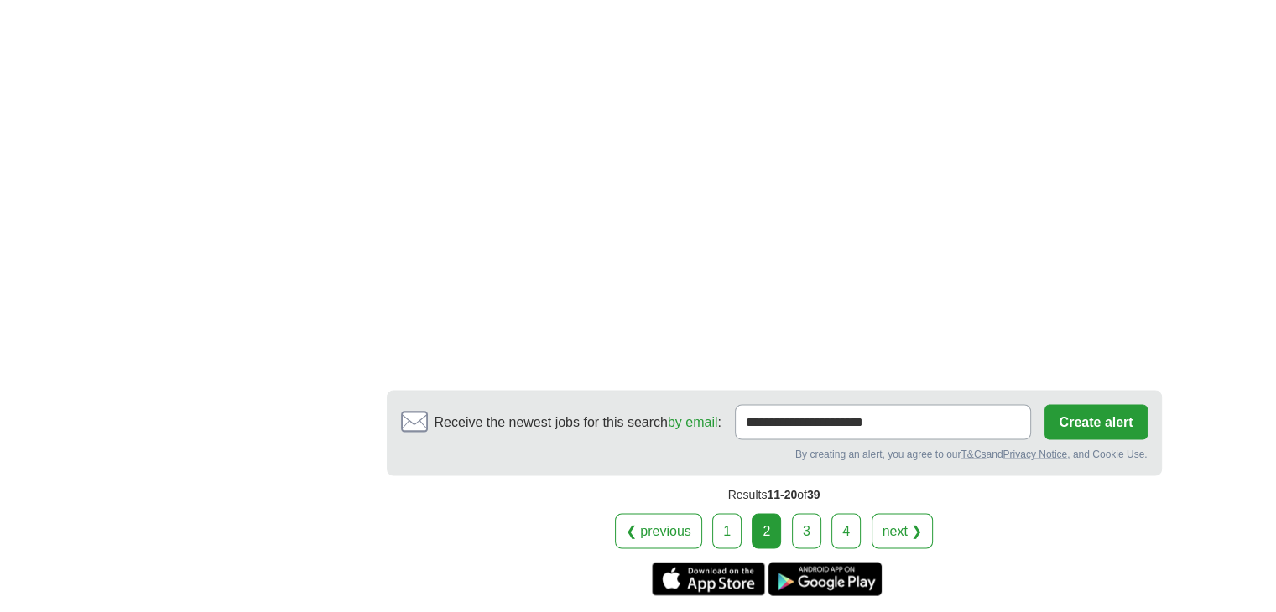
scroll to position [3356, 0]
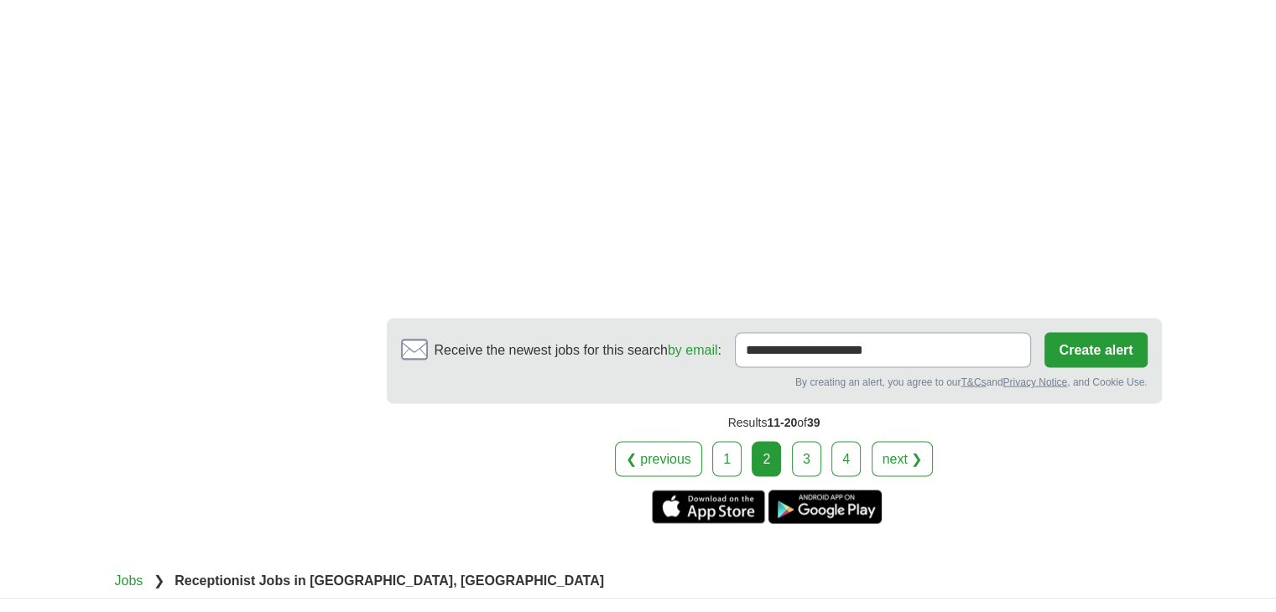
click at [803, 442] on link "3" at bounding box center [806, 459] width 29 height 35
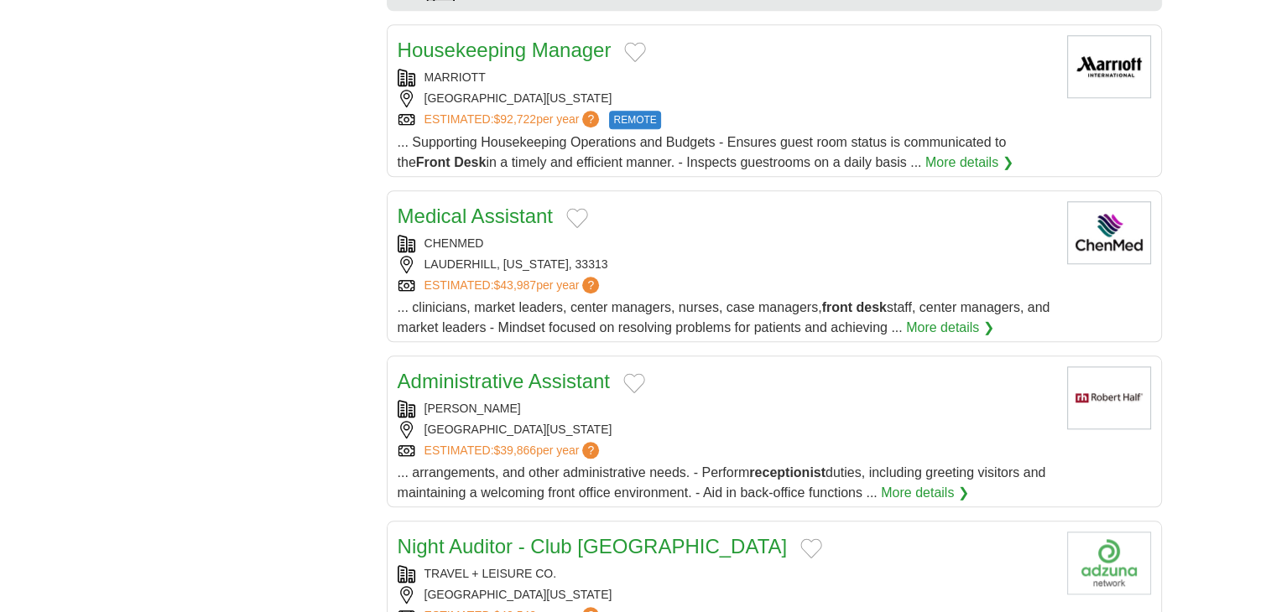
scroll to position [1846, 0]
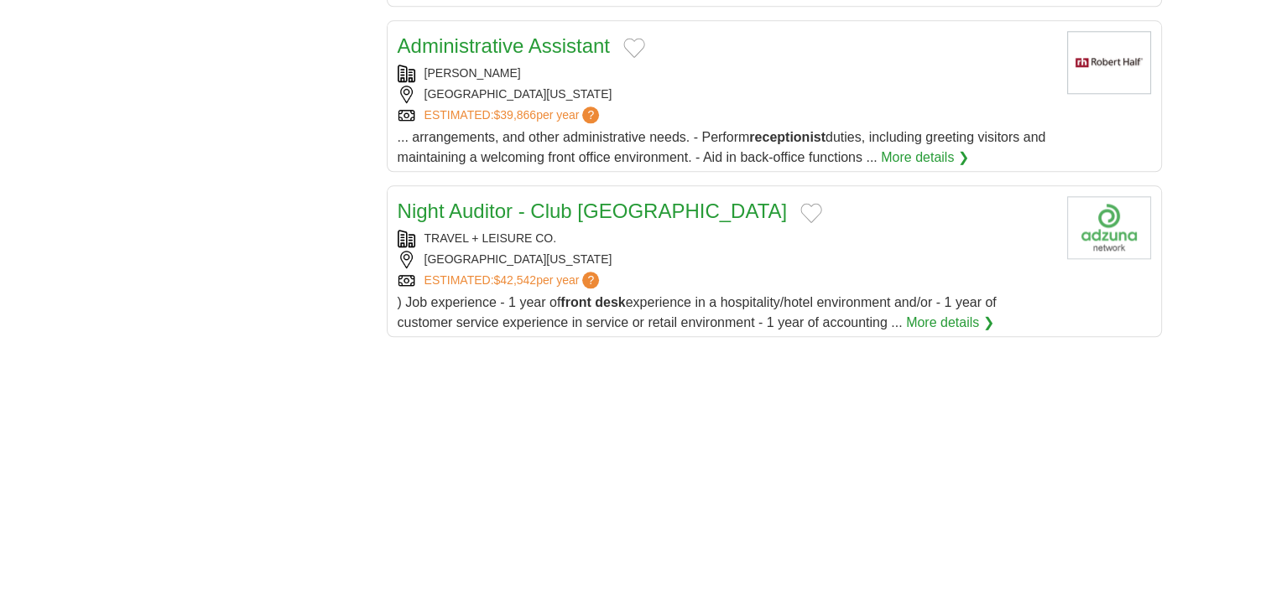
click at [539, 50] on link "Administrative Assistant" at bounding box center [504, 45] width 212 height 23
